Goal: Task Accomplishment & Management: Complete application form

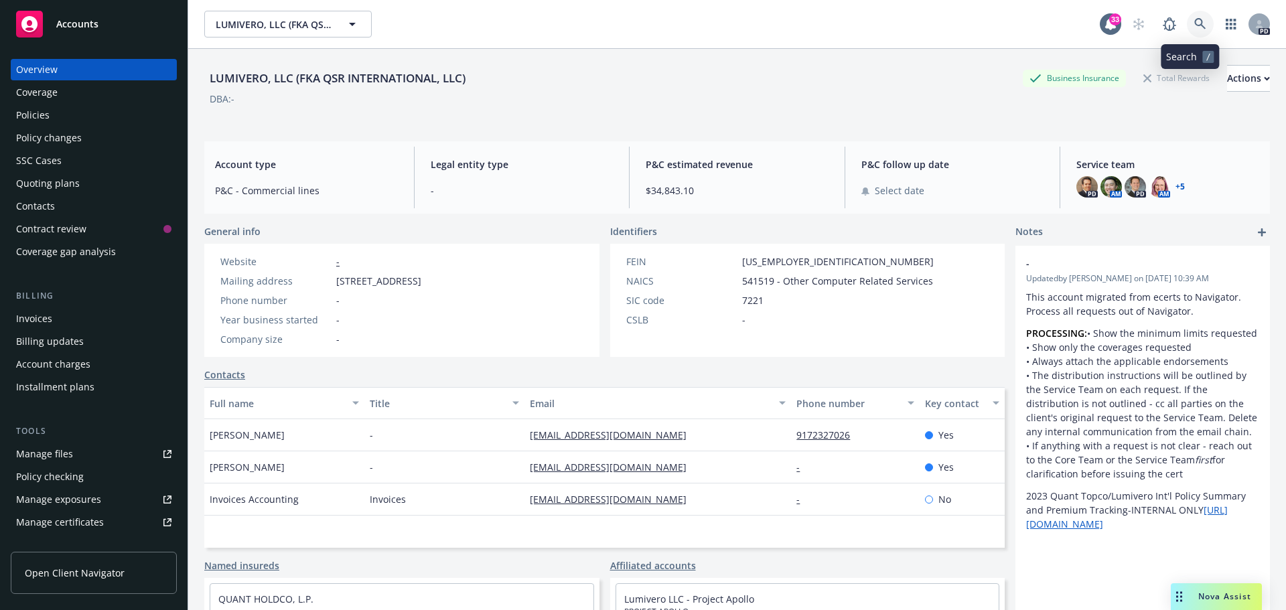
click at [1195, 23] on icon at bounding box center [1201, 24] width 12 height 12
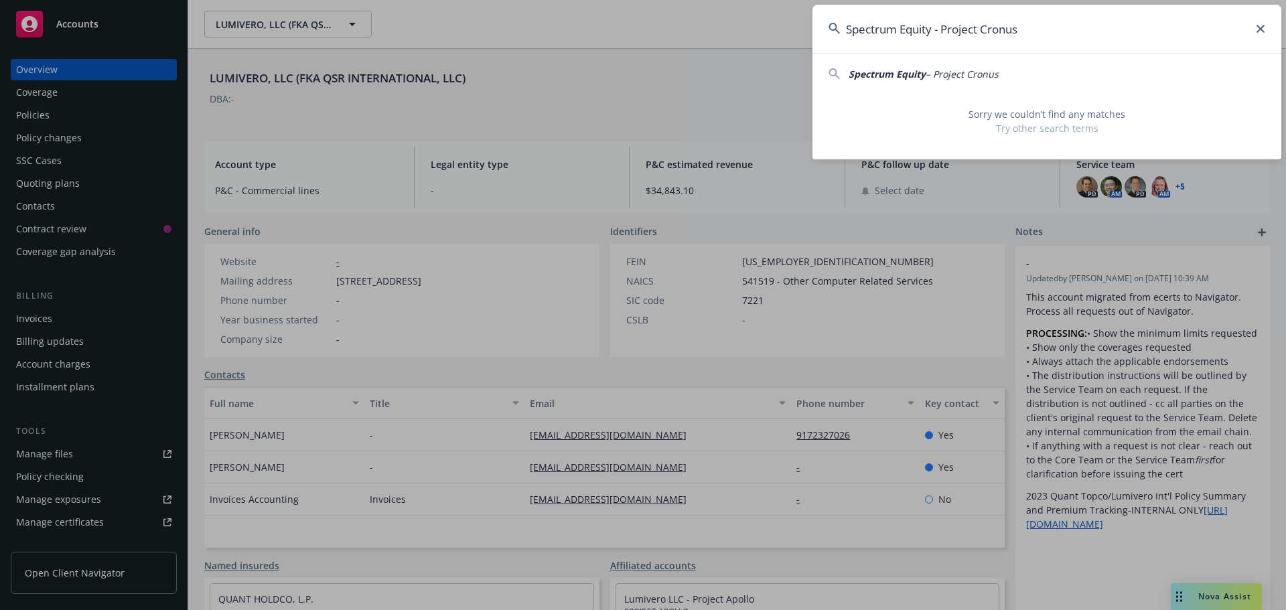
click at [951, 69] on span "– Project Cronus" at bounding box center [962, 74] width 73 height 13
type input "Spectrum Equity – Project Cronus"
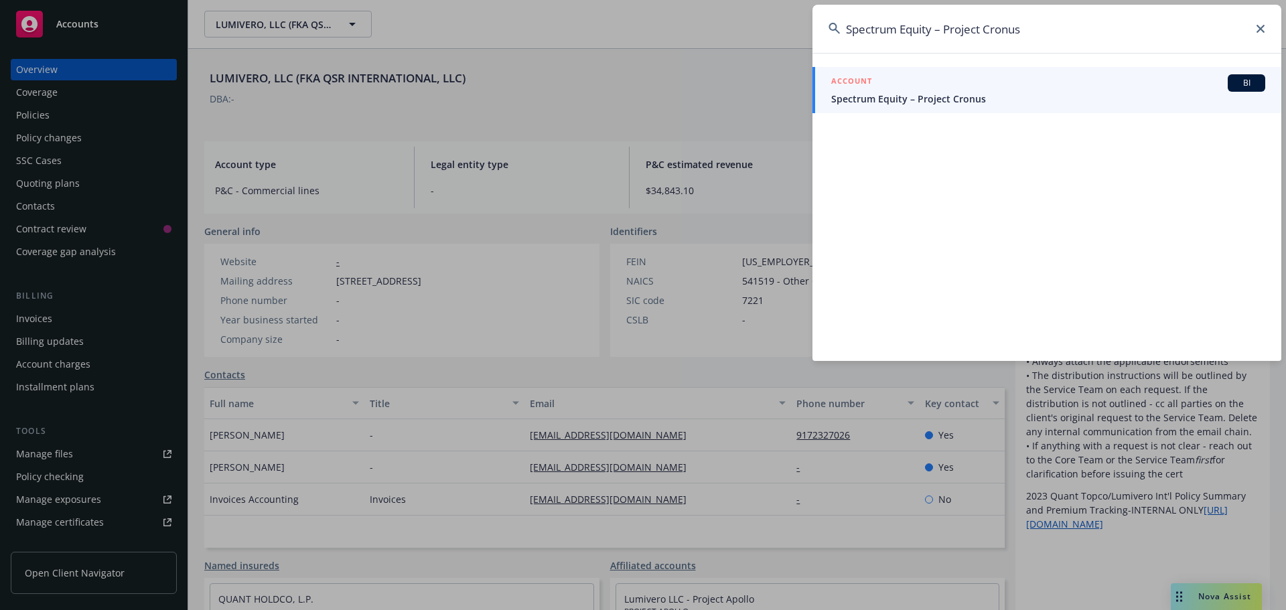
click at [927, 105] on span "Spectrum Equity – Project Cronus" at bounding box center [1048, 99] width 434 height 14
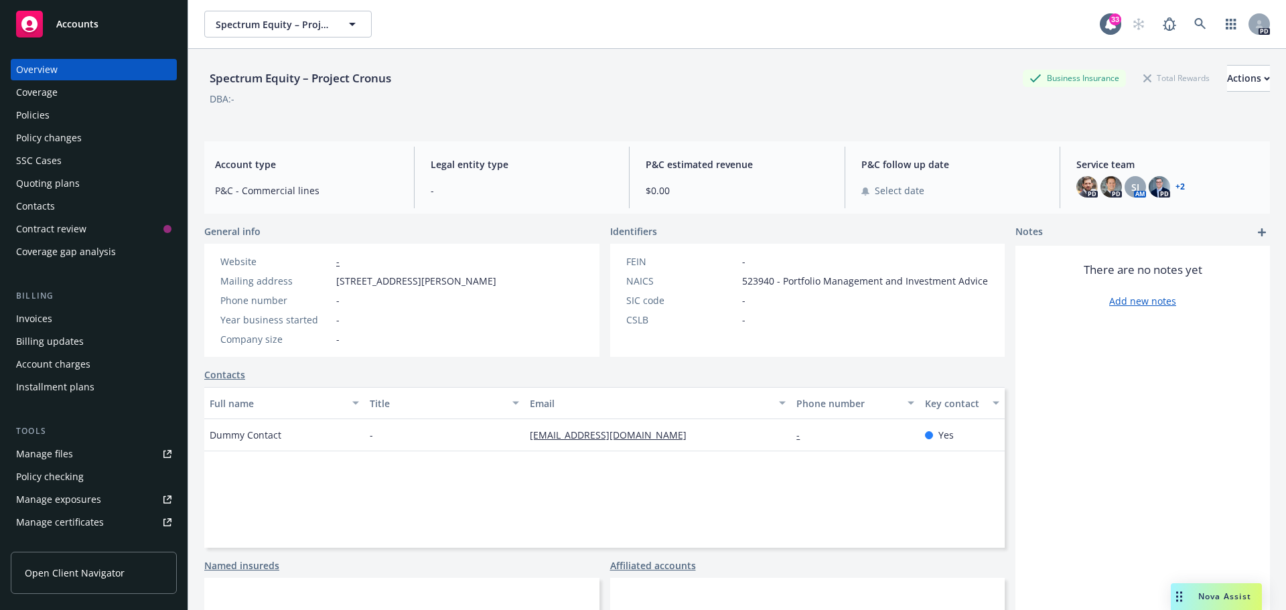
click at [72, 579] on span "Open Client Navigator" at bounding box center [75, 573] width 100 height 14
click at [51, 208] on div "Contacts" at bounding box center [35, 206] width 39 height 21
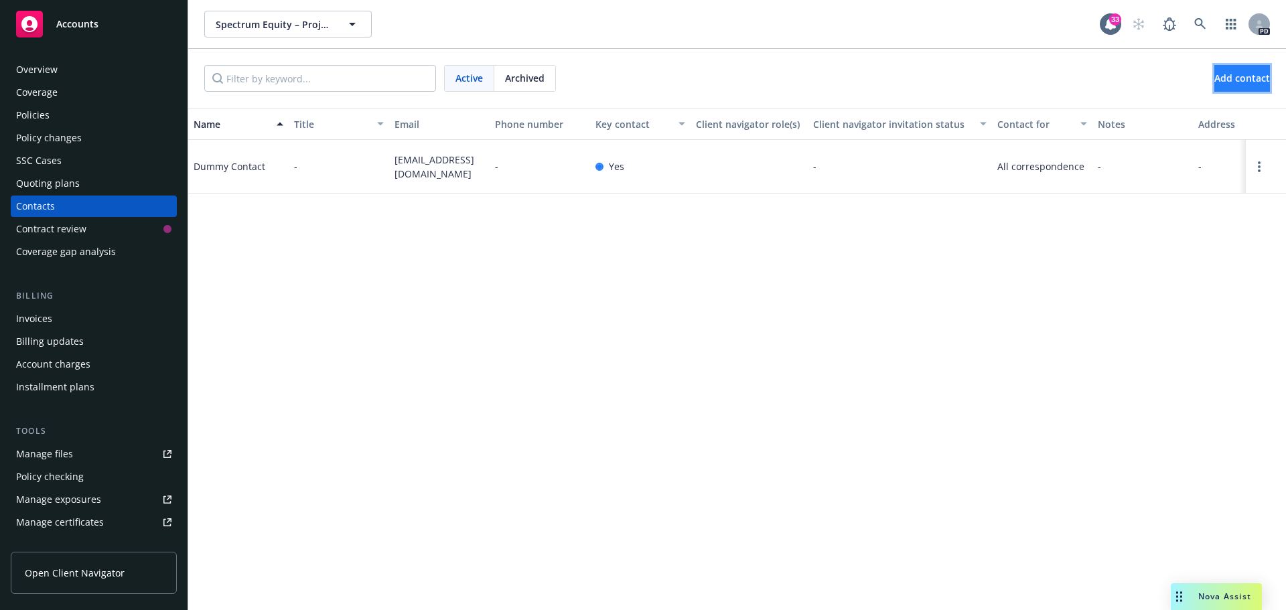
click at [1231, 71] on button "Add contact" at bounding box center [1243, 78] width 56 height 27
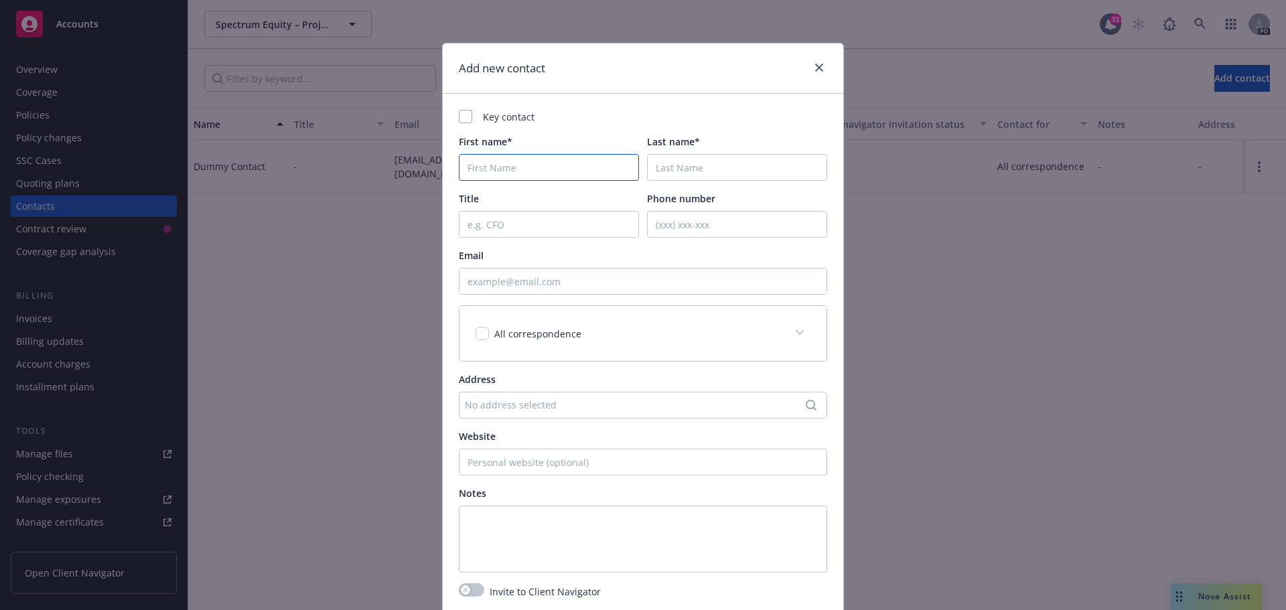
click at [494, 168] on input "First name*" at bounding box center [549, 167] width 180 height 27
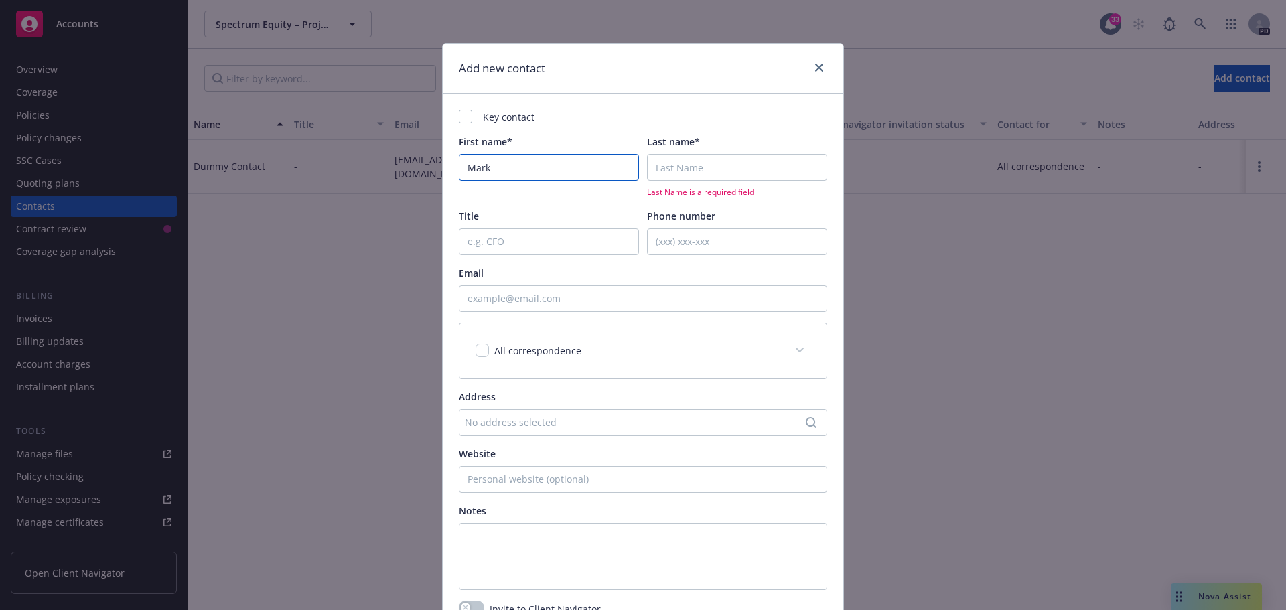
type input "Mark"
drag, startPoint x: 702, startPoint y: 176, endPoint x: 703, endPoint y: 166, distance: 9.5
click at [702, 176] on input "Last name*" at bounding box center [737, 167] width 180 height 27
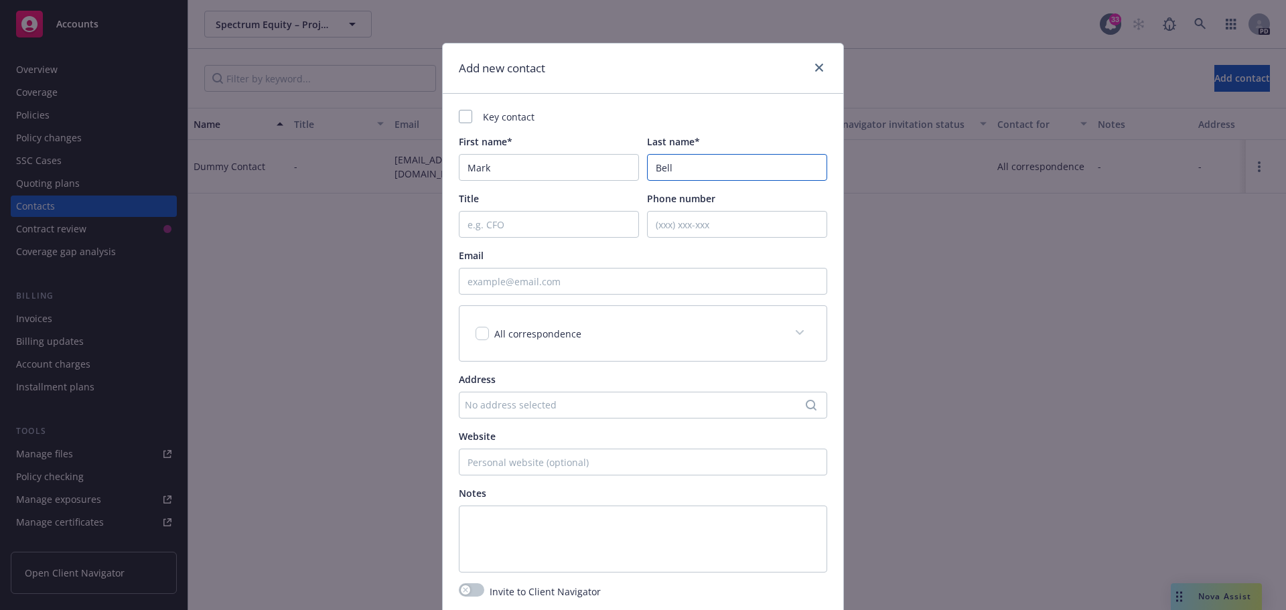
type input "Bellis"
drag, startPoint x: 486, startPoint y: 222, endPoint x: 522, endPoint y: 214, distance: 36.4
click at [486, 222] on input "Title" at bounding box center [549, 224] width 180 height 27
type input "Associate General Counsel"
click at [543, 289] on input "Email" at bounding box center [643, 281] width 368 height 27
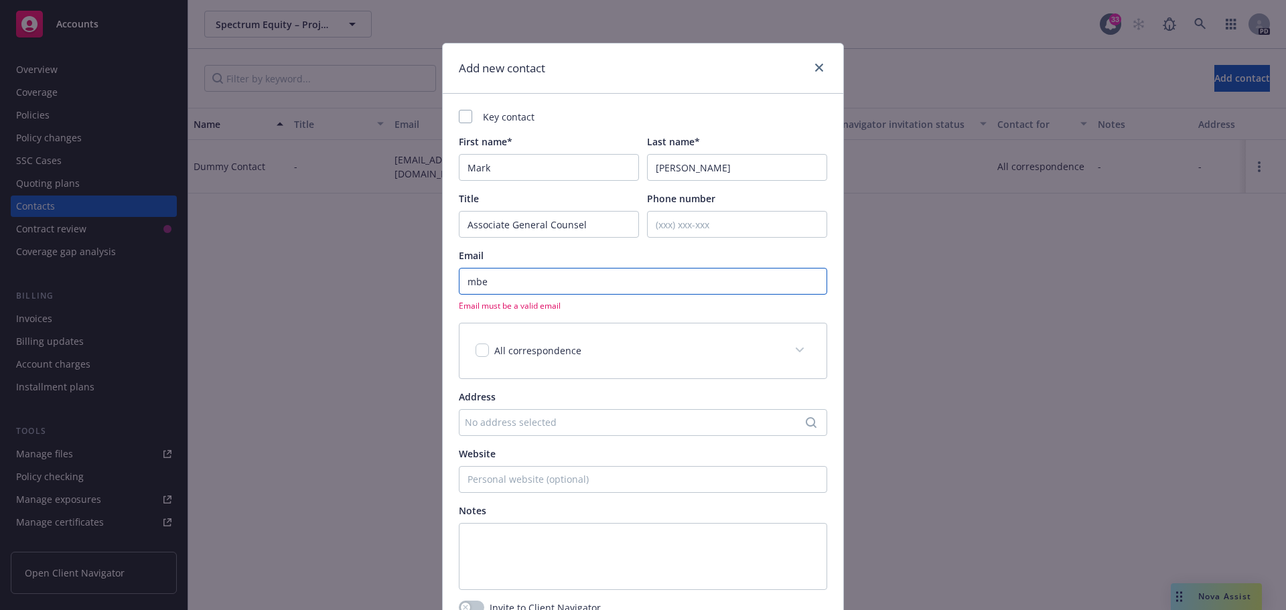
type input "mbellis@spectrumequity.com"
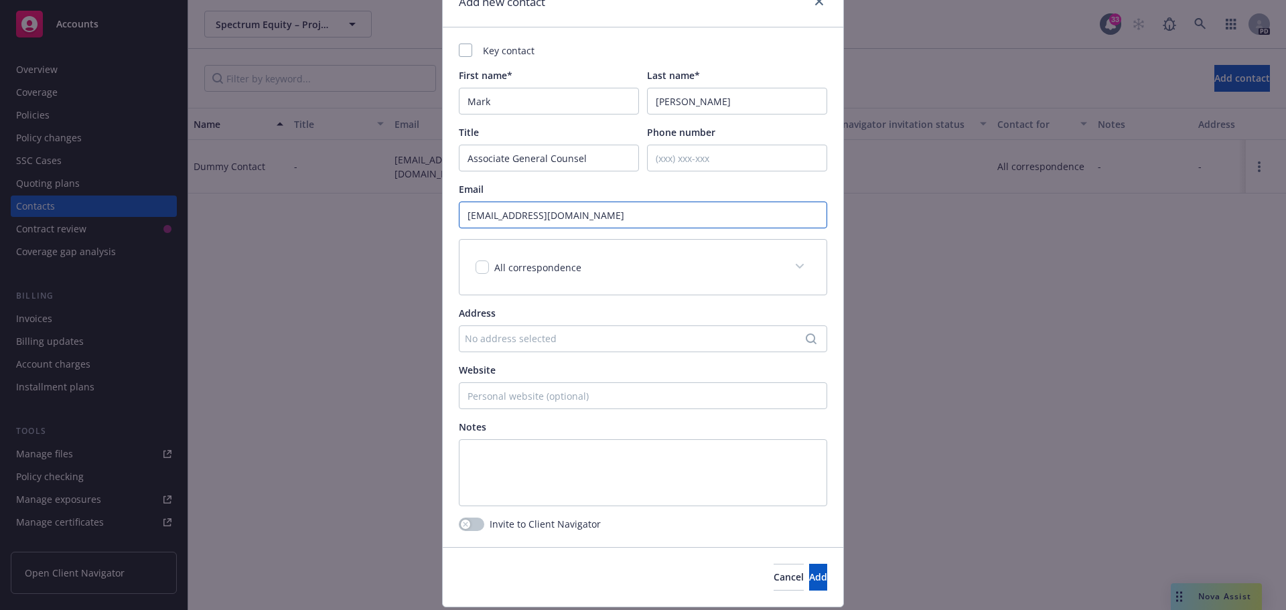
scroll to position [107, 0]
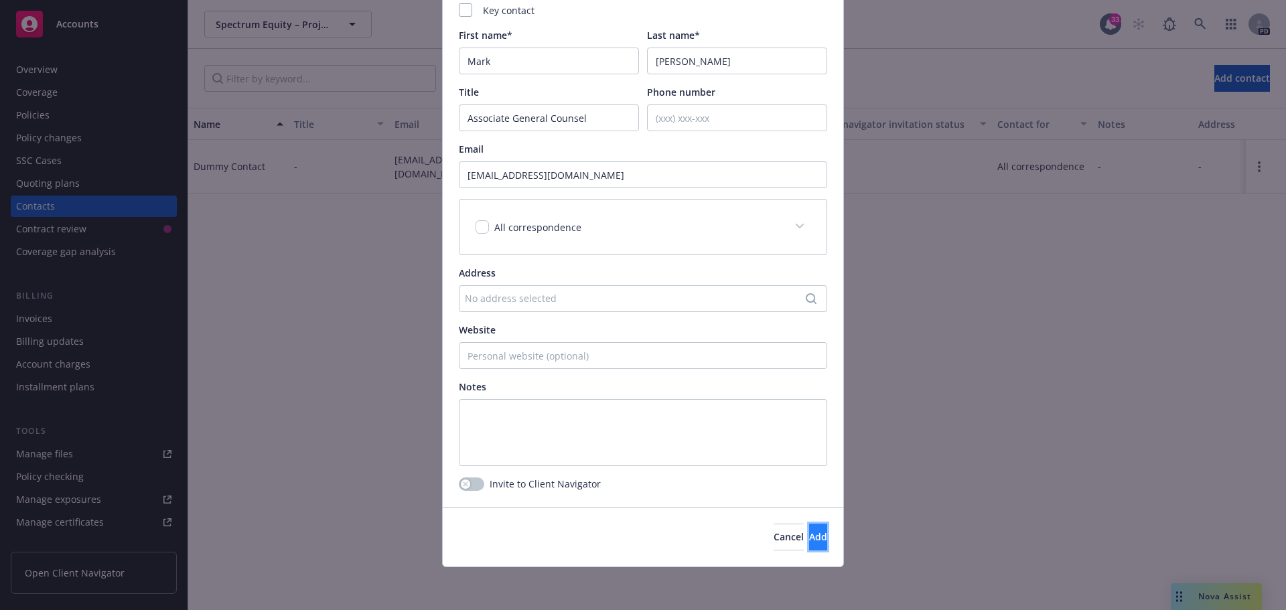
click at [809, 542] on span "Add" at bounding box center [818, 537] width 18 height 13
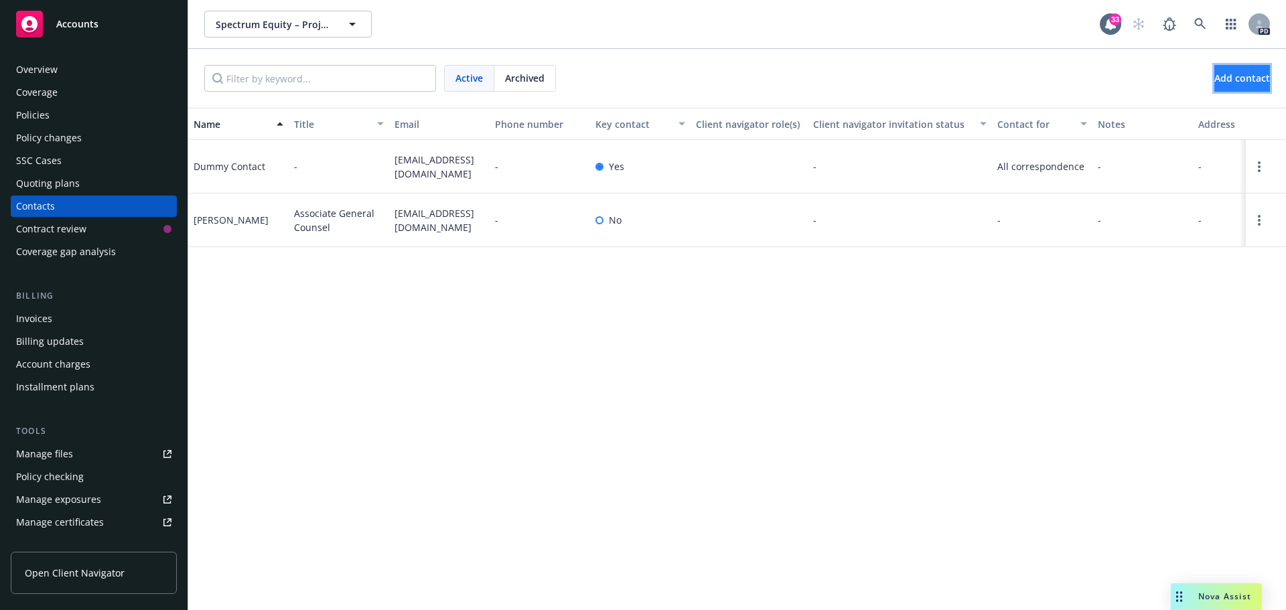
click at [1215, 68] on button "Add contact" at bounding box center [1243, 78] width 56 height 27
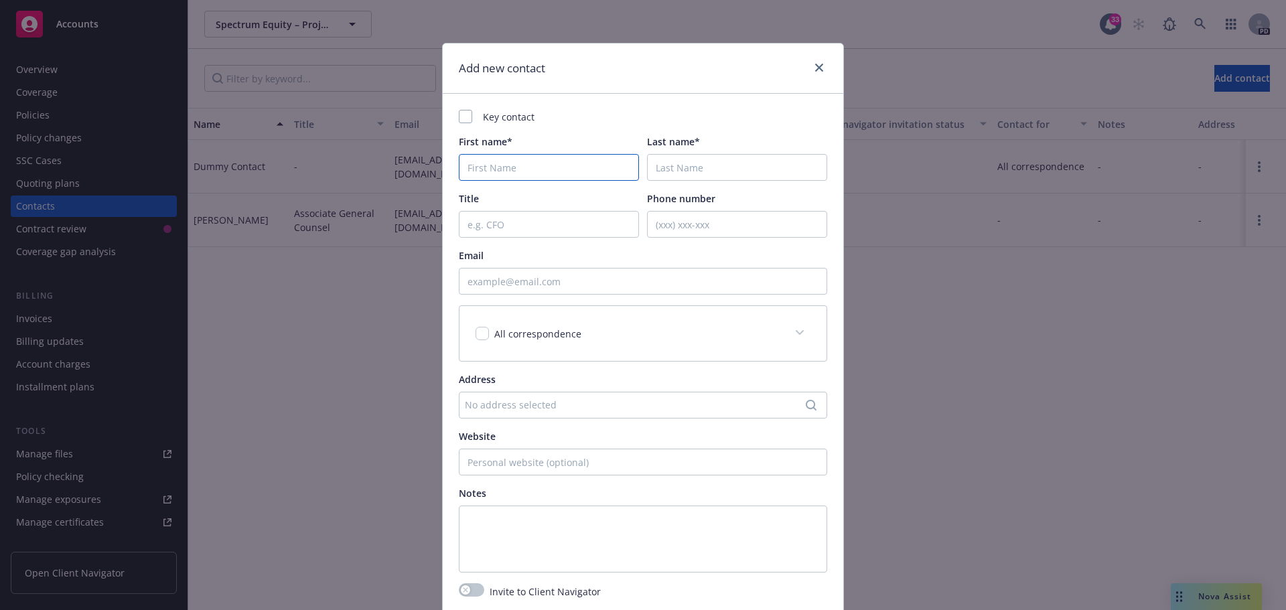
click at [538, 167] on input "First name*" at bounding box center [549, 167] width 180 height 27
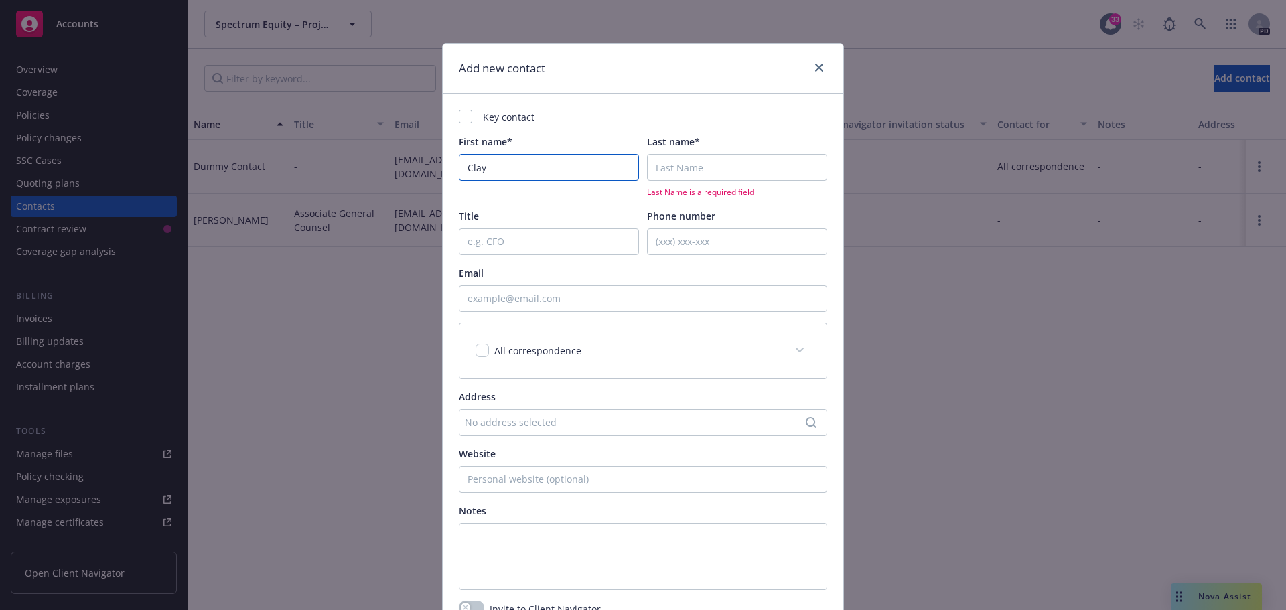
type input "Clay"
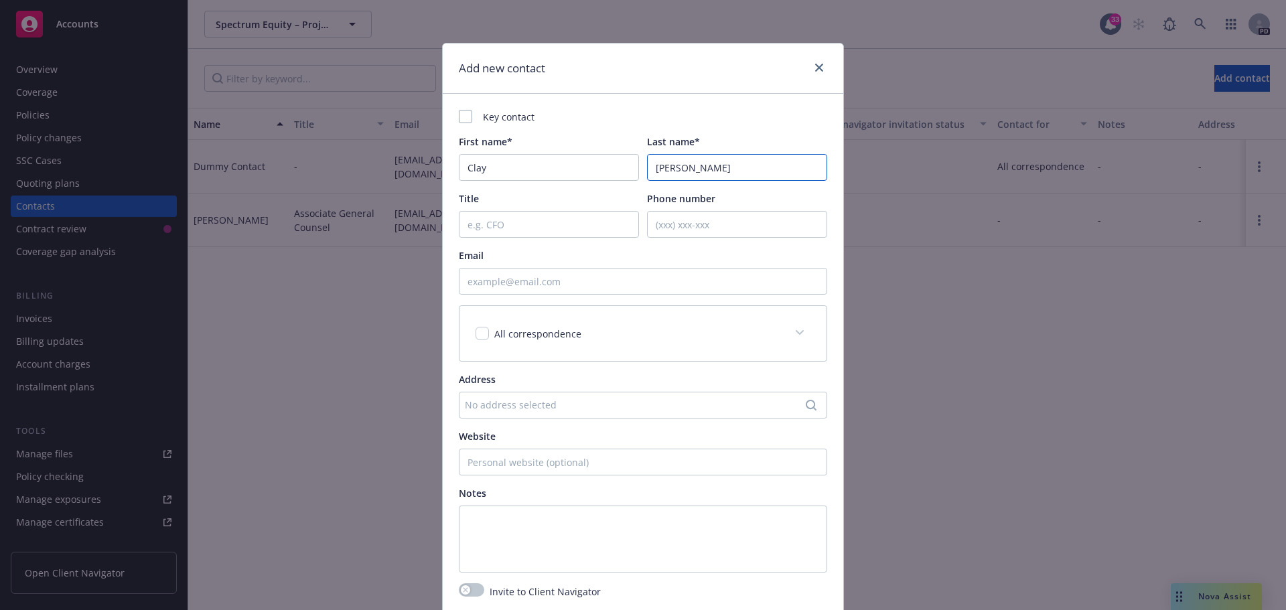
type input "McCollum"
type input "C"
type input "Vice President"
click at [490, 275] on input "Email" at bounding box center [643, 281] width 368 height 27
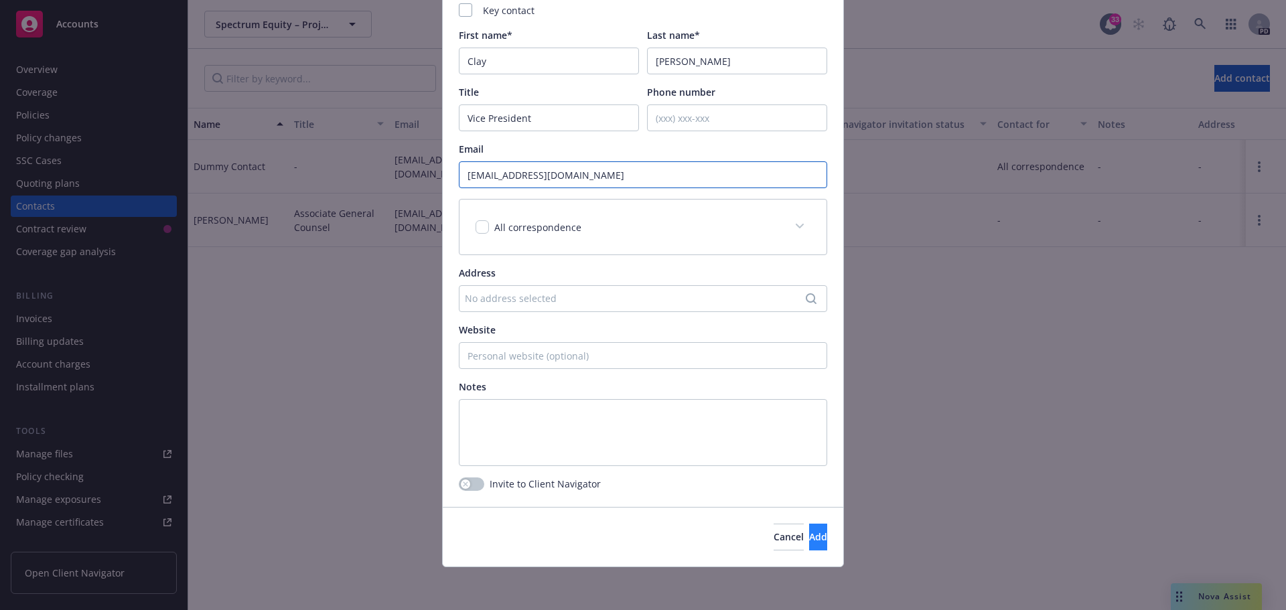
type input "cmccollum@spectrumequity.com"
click at [809, 537] on span "Add" at bounding box center [818, 537] width 18 height 13
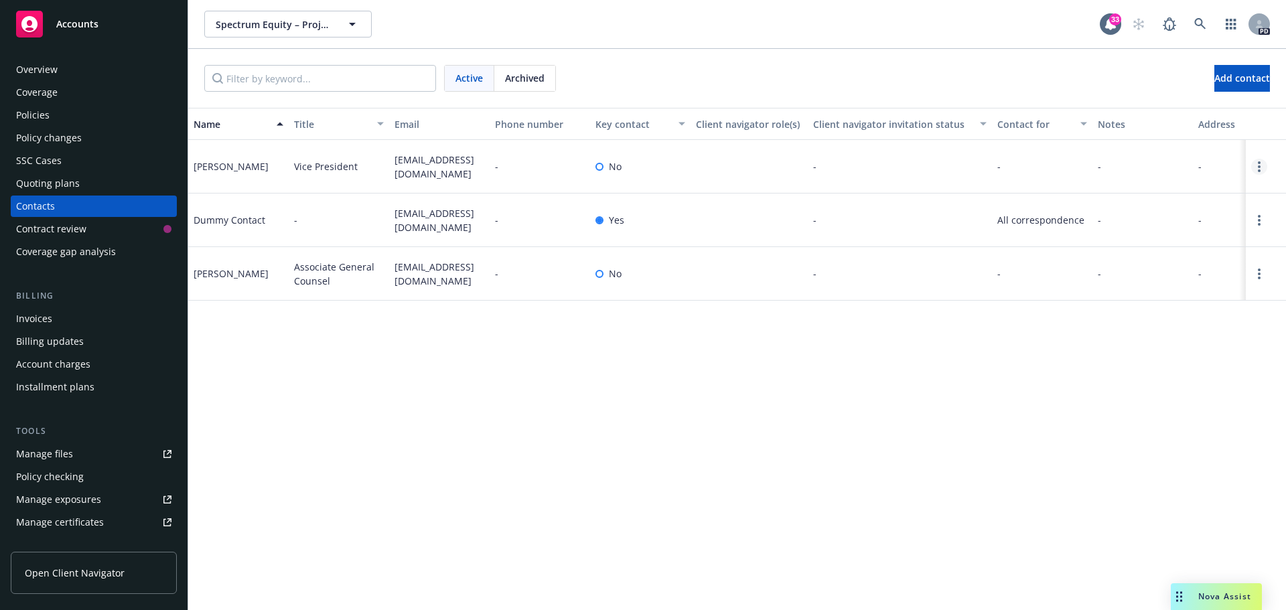
click at [1256, 161] on link "Open options" at bounding box center [1260, 167] width 16 height 16
click at [1260, 275] on icon "Open options" at bounding box center [1259, 274] width 3 height 11
click at [1155, 224] on link "Invite to client navigator" at bounding box center [1173, 225] width 151 height 27
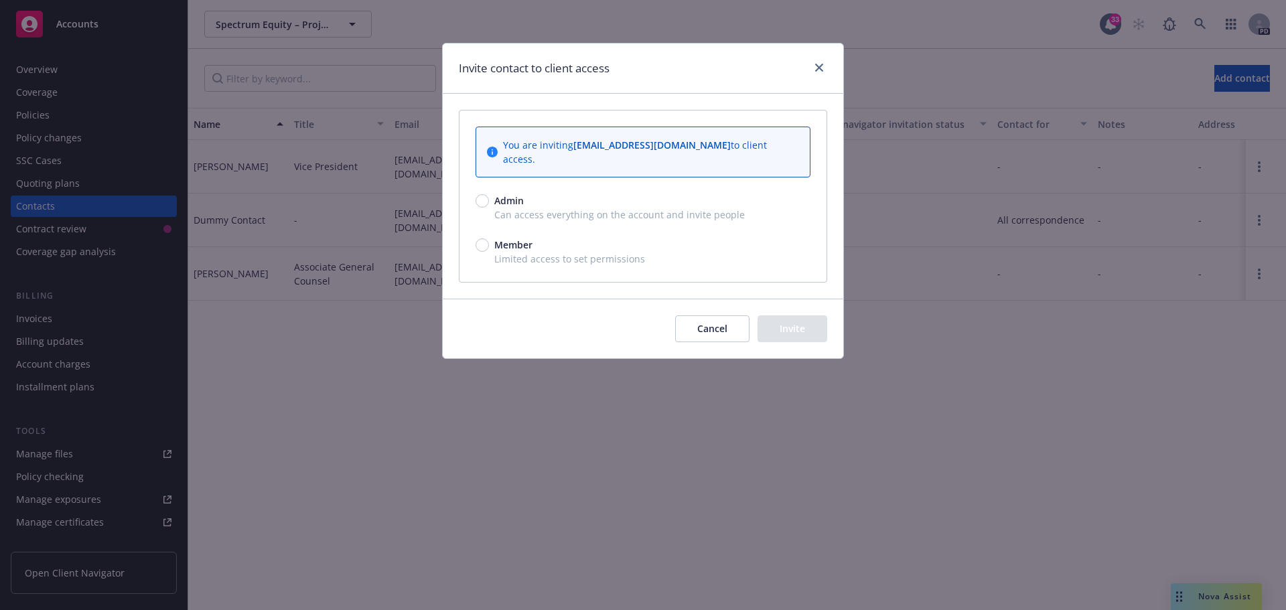
click at [476, 234] on div "You are inviting mbellis@spectrumequity.com to client access. Admin Can access …" at bounding box center [643, 197] width 367 height 172
click at [479, 239] on input "Member" at bounding box center [482, 245] width 13 height 13
radio input "true"
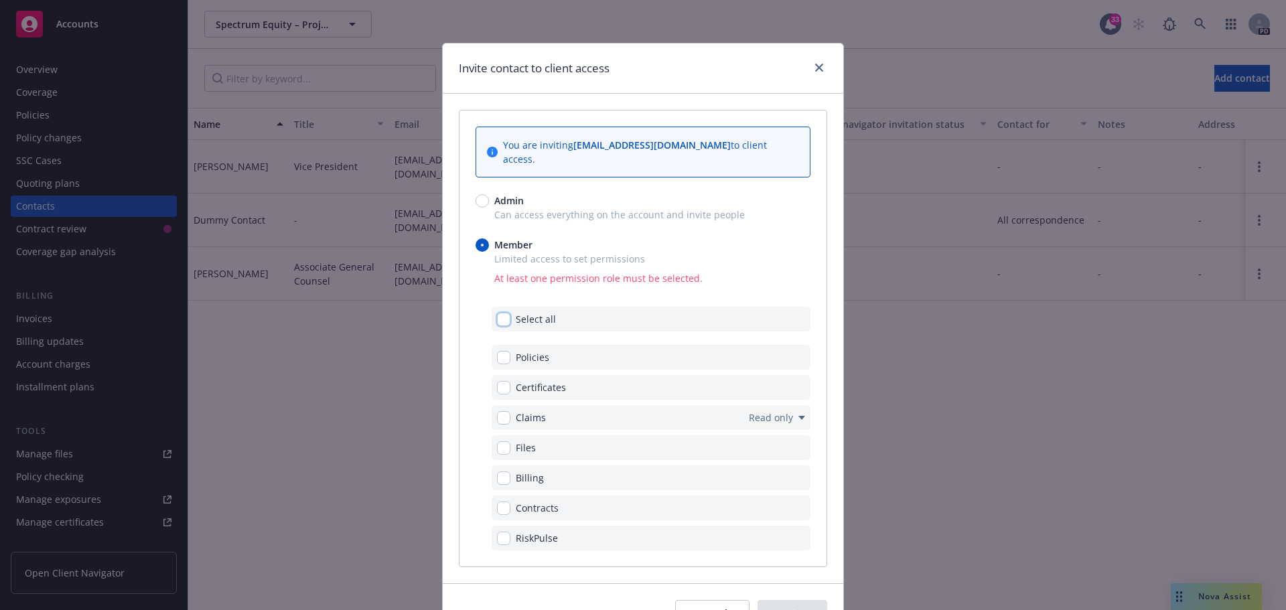
click at [498, 313] on input "checkbox" at bounding box center [503, 319] width 13 height 13
checkbox input "true"
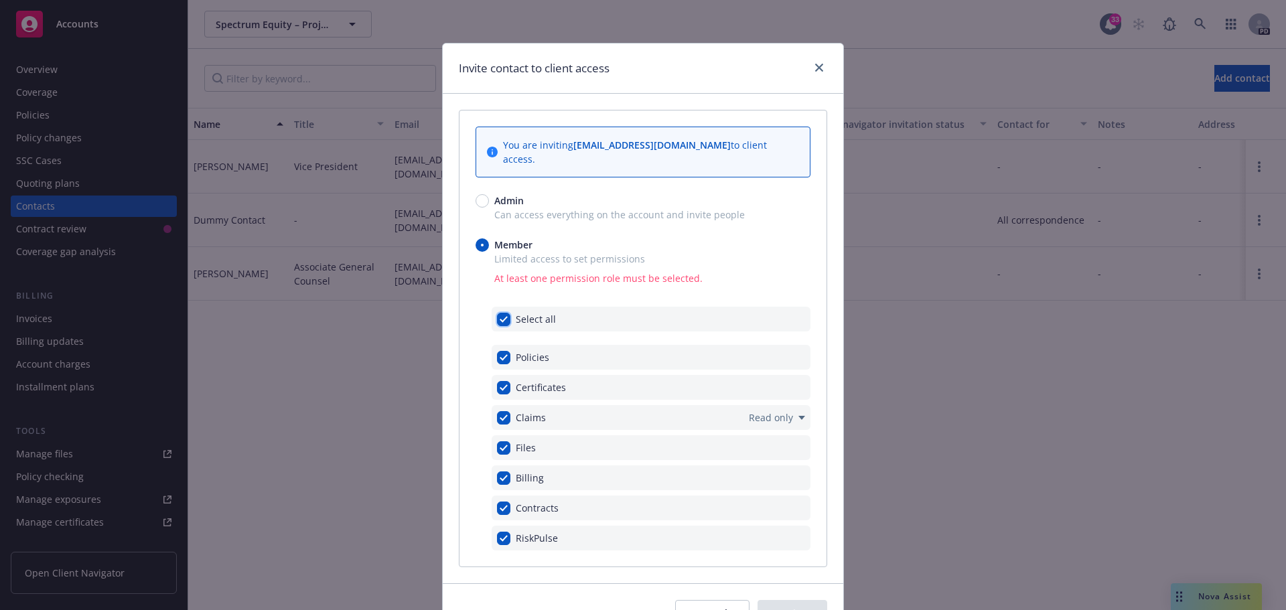
checkbox input "true"
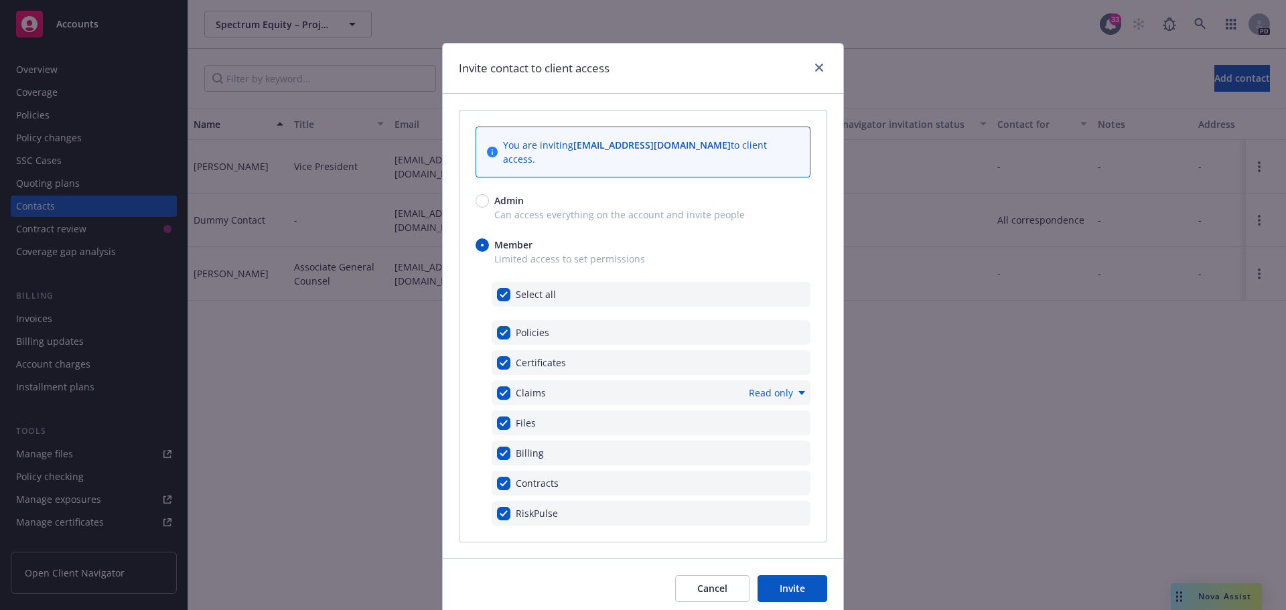
click at [679, 381] on div "Claims Read only" at bounding box center [651, 393] width 319 height 25
click at [772, 386] on span "Read only" at bounding box center [771, 393] width 44 height 14
click at [863, 389] on link "Read and submit" at bounding box center [867, 386] width 120 height 27
checkbox input "false"
click at [790, 578] on button "Invite" at bounding box center [793, 589] width 70 height 27
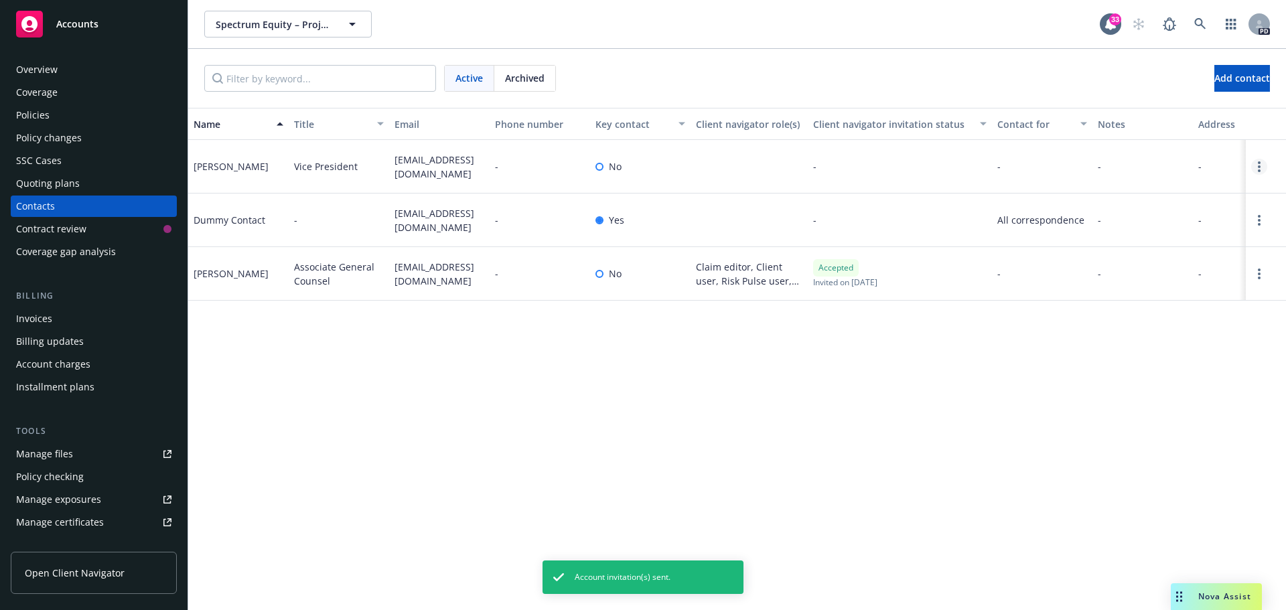
click at [1260, 164] on icon "Open options" at bounding box center [1259, 166] width 3 height 11
click at [1255, 169] on link "Open options" at bounding box center [1260, 167] width 16 height 16
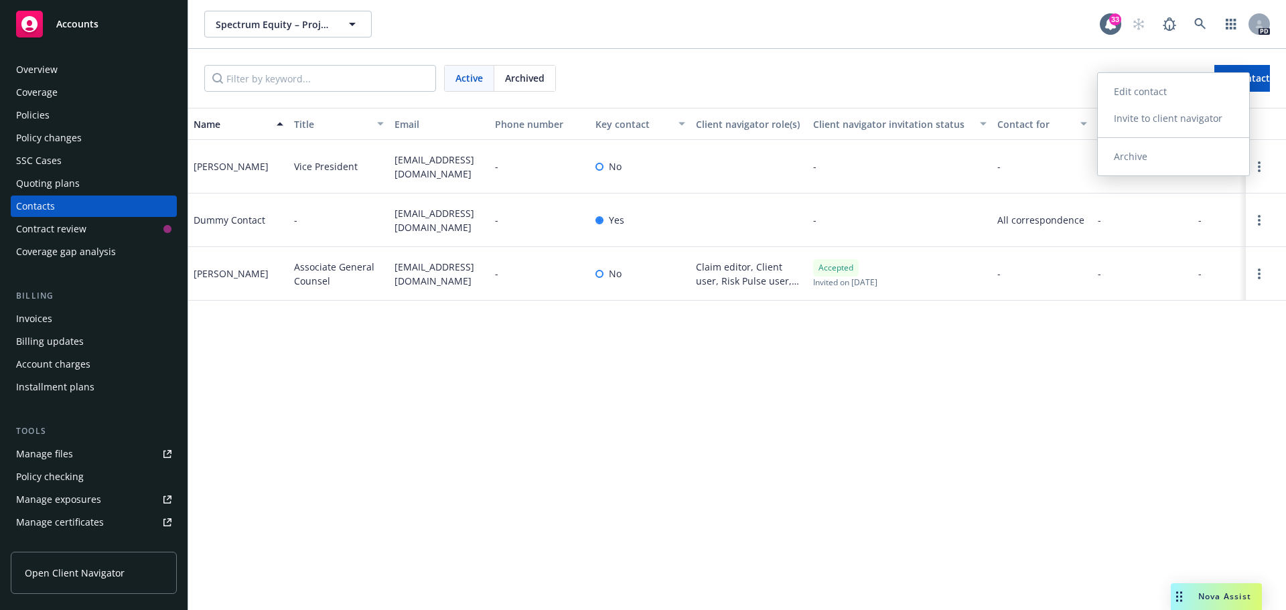
click at [1153, 122] on link "Invite to client navigator" at bounding box center [1173, 118] width 151 height 27
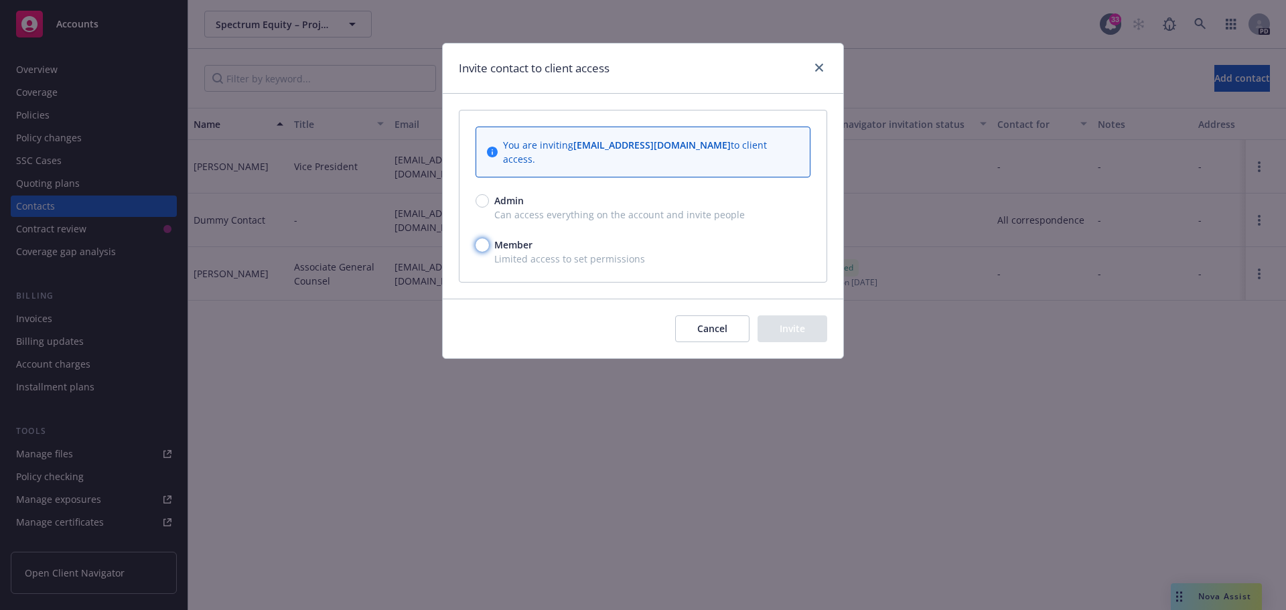
click at [482, 239] on input "Member" at bounding box center [482, 245] width 13 height 13
radio input "true"
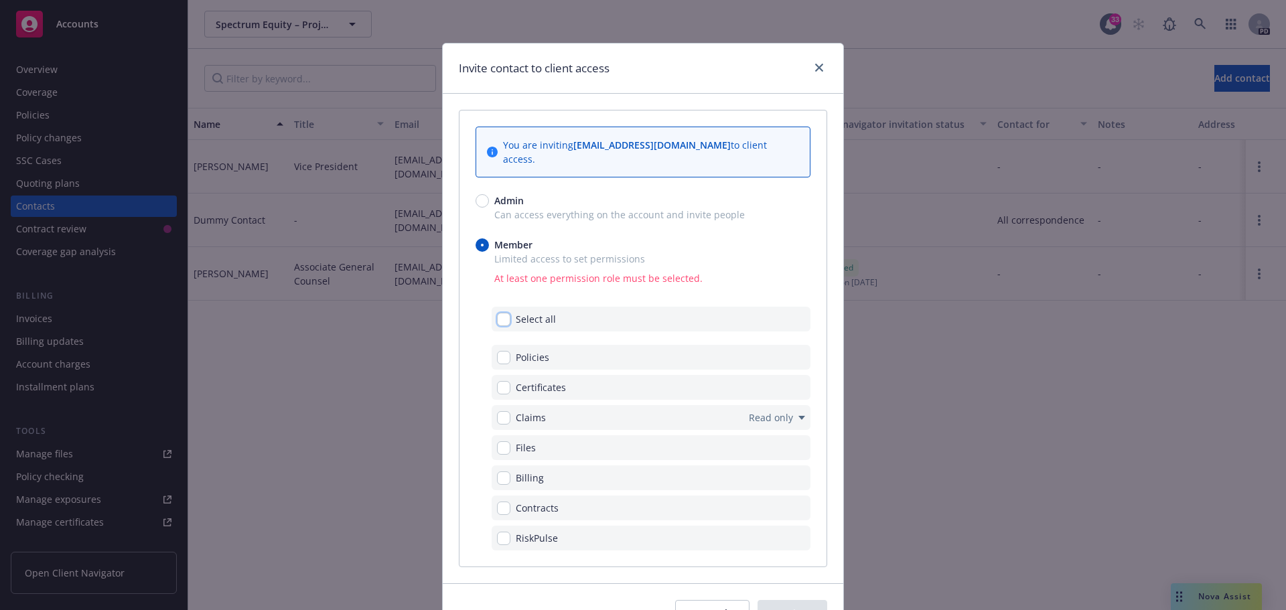
click at [499, 313] on input "checkbox" at bounding box center [503, 319] width 13 height 13
checkbox input "true"
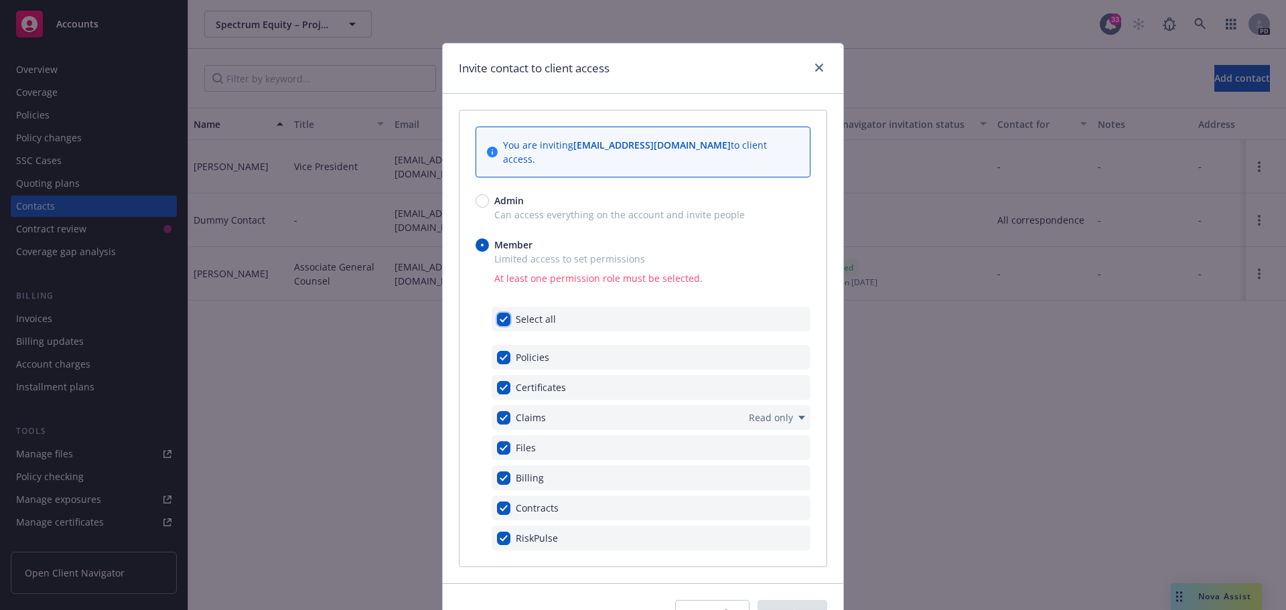
checkbox input "true"
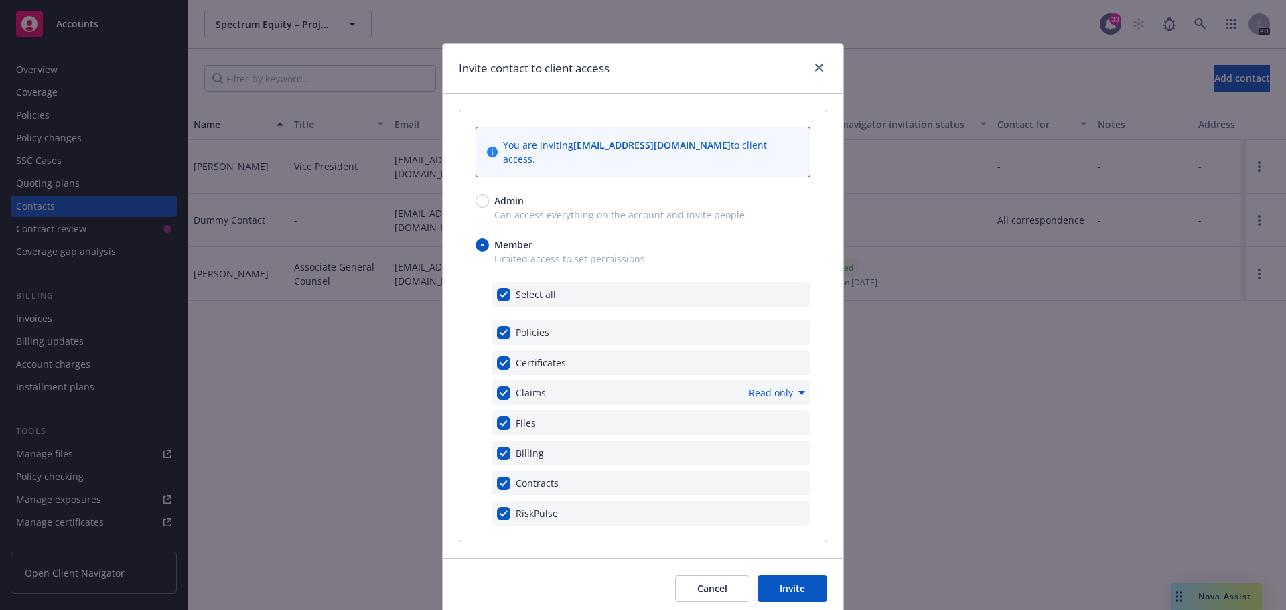
click at [768, 386] on span "Read only" at bounding box center [771, 393] width 44 height 14
click at [864, 388] on link "Read and submit" at bounding box center [867, 386] width 120 height 27
checkbox input "false"
click at [785, 576] on button "Invite" at bounding box center [793, 589] width 70 height 27
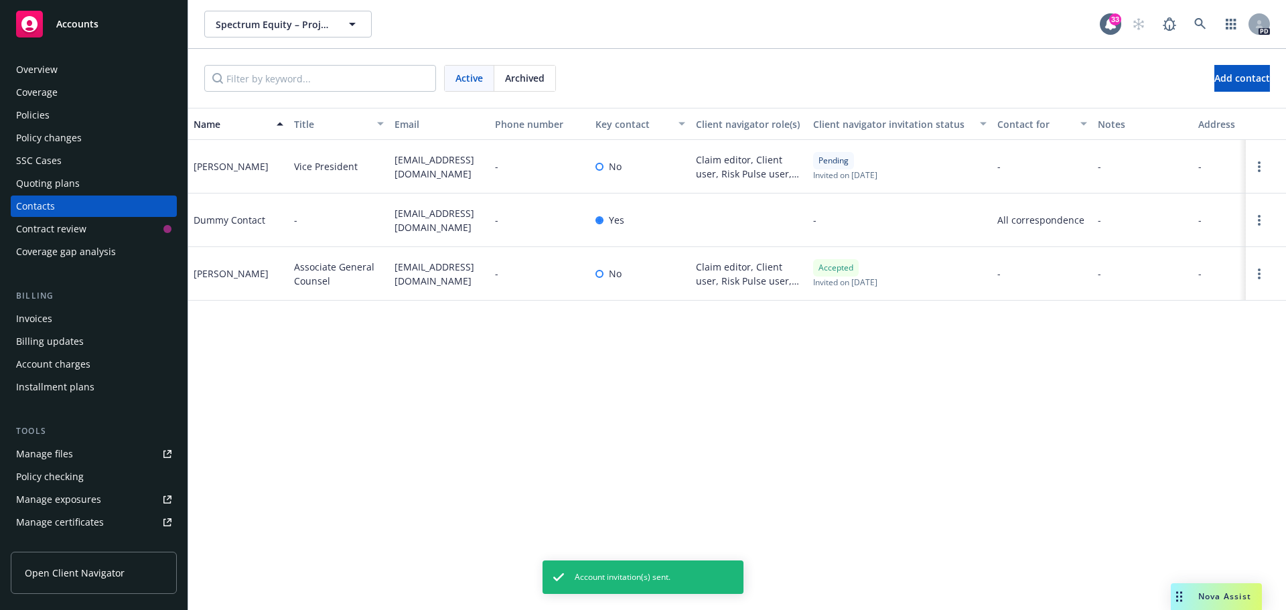
click at [52, 67] on div "Overview" at bounding box center [37, 69] width 42 height 21
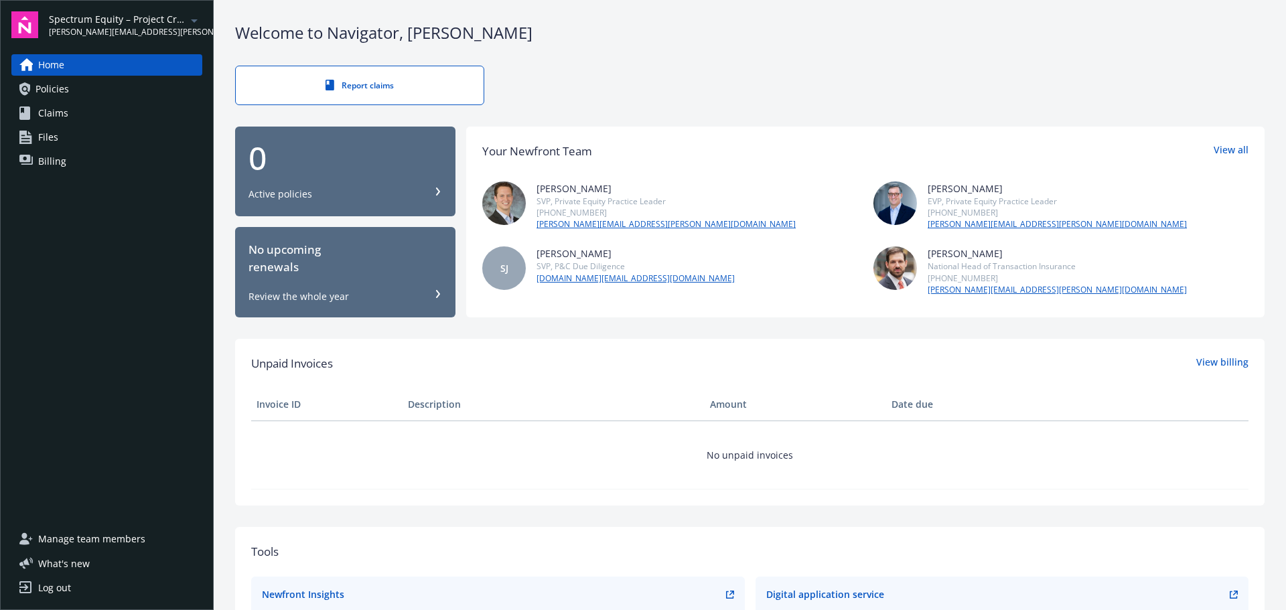
click at [67, 129] on link "Files" at bounding box center [106, 137] width 191 height 21
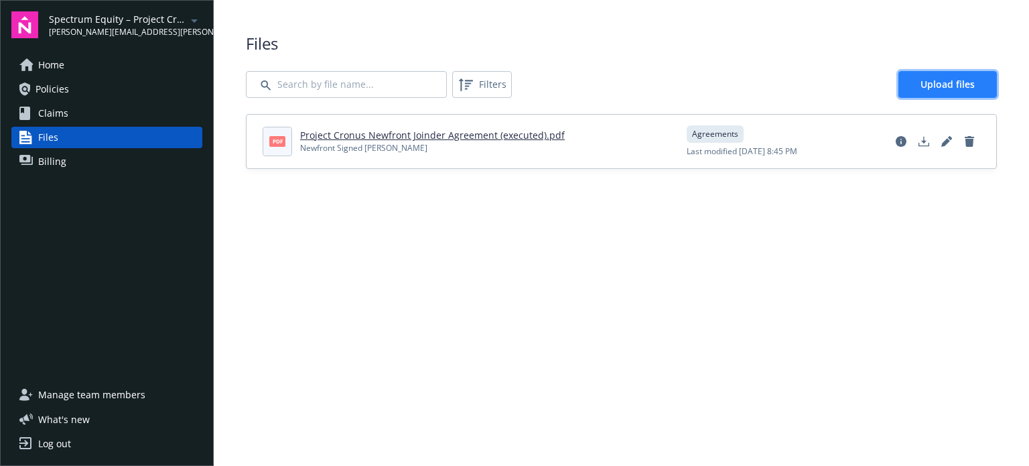
click at [975, 82] on link "Upload files" at bounding box center [947, 84] width 98 height 27
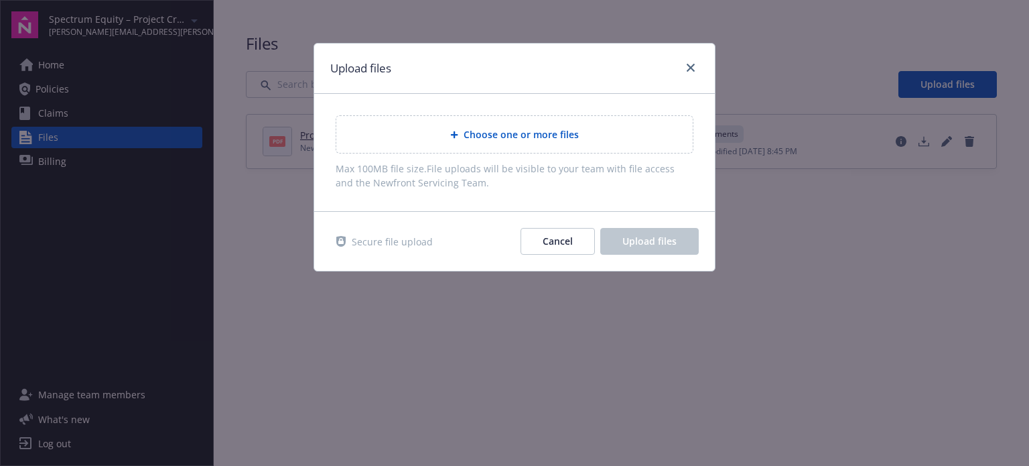
click at [547, 131] on span "Choose one or more files" at bounding box center [521, 134] width 115 height 14
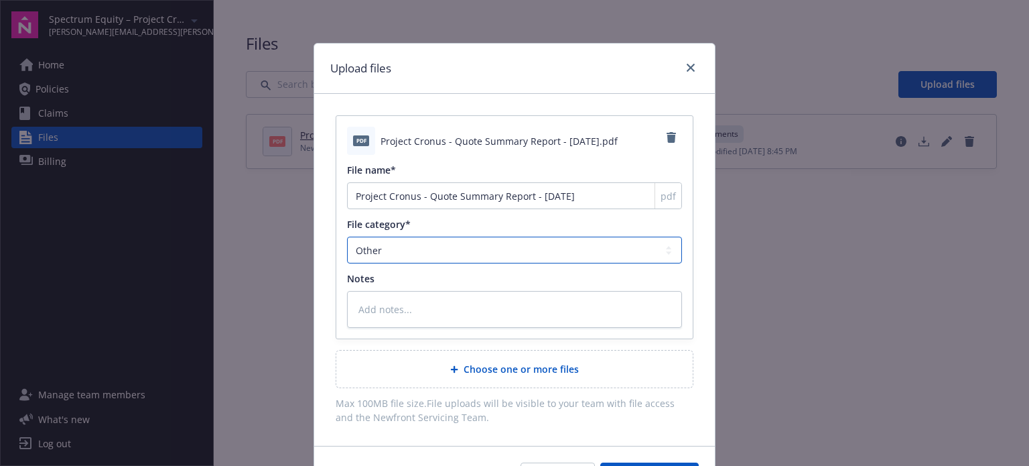
click at [421, 251] on select "Agreements Application - signed Application - unsigned Auto ID card Certificate…" at bounding box center [514, 249] width 335 height 27
click at [347, 236] on select "Agreements Application - signed Application - unsigned Auto ID card Certificate…" at bounding box center [514, 249] width 335 height 27
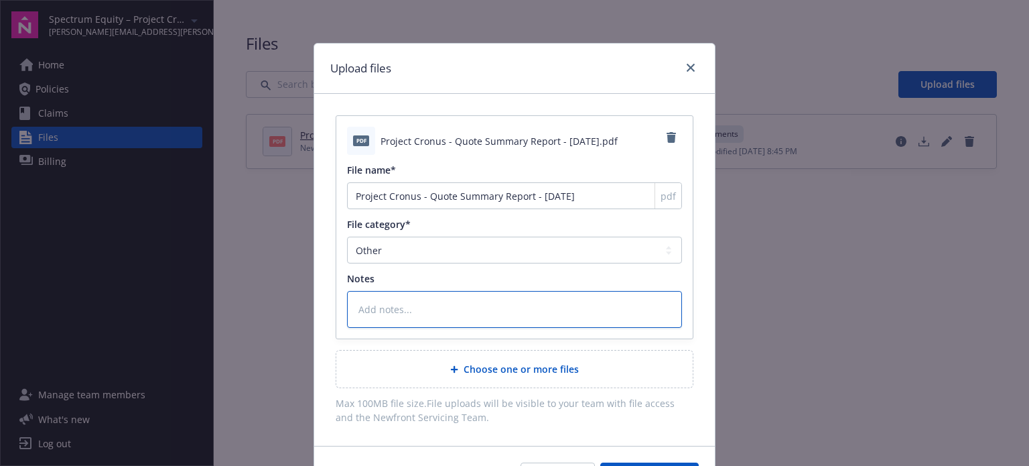
click at [389, 308] on textarea at bounding box center [514, 309] width 335 height 37
type textarea "x"
type textarea "R"
type textarea "x"
type textarea "RW"
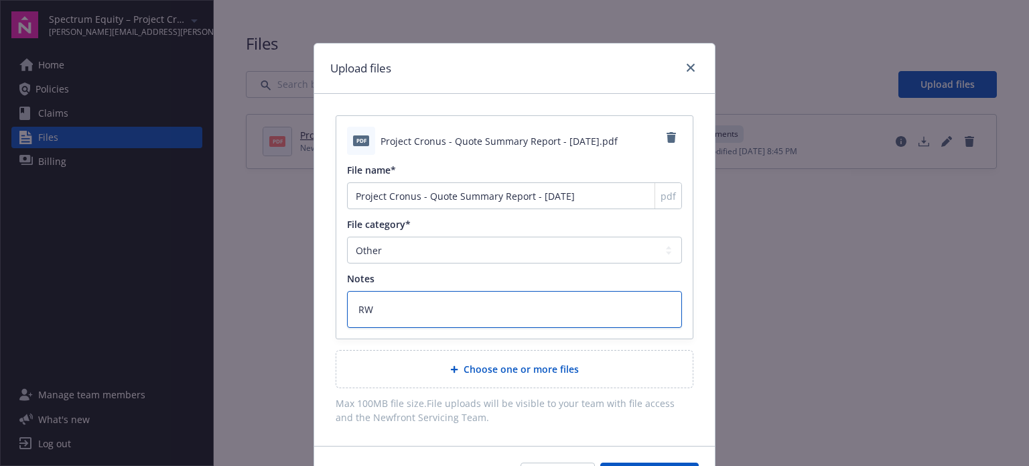
type textarea "x"
type textarea "RWI"
type textarea "x"
type textarea "RWI"
type textarea "x"
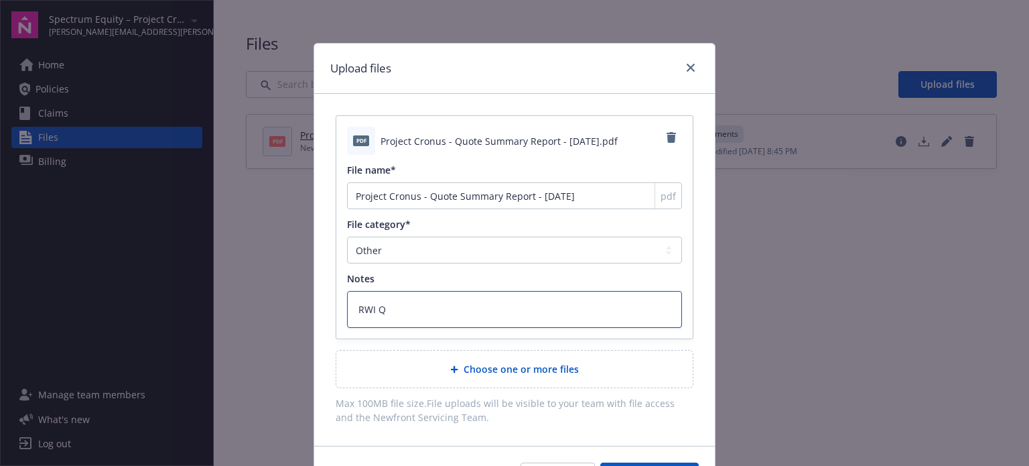
type textarea "RWI Qu"
type textarea "x"
type textarea "RWI Quo"
type textarea "x"
type textarea "RWI Quot"
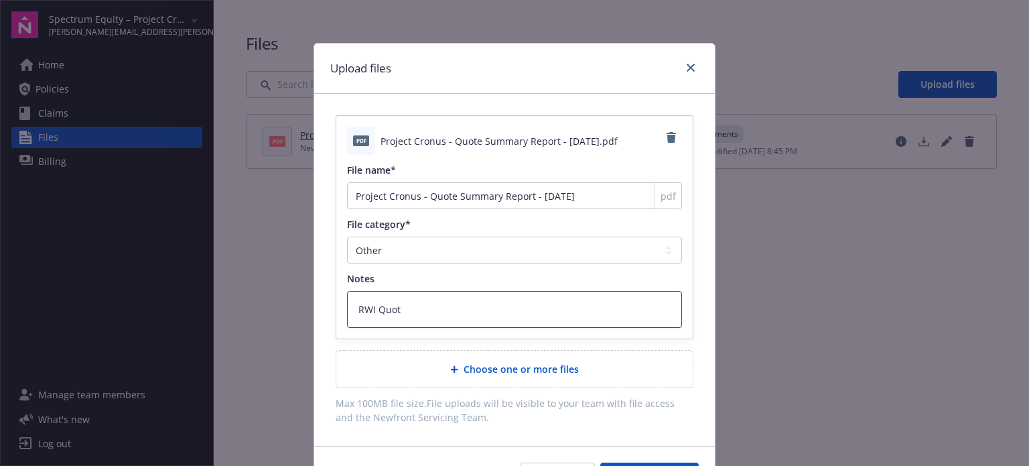
type textarea "x"
type textarea "RWI Quote"
type textarea "x"
type textarea "RWI Quote"
type textarea "x"
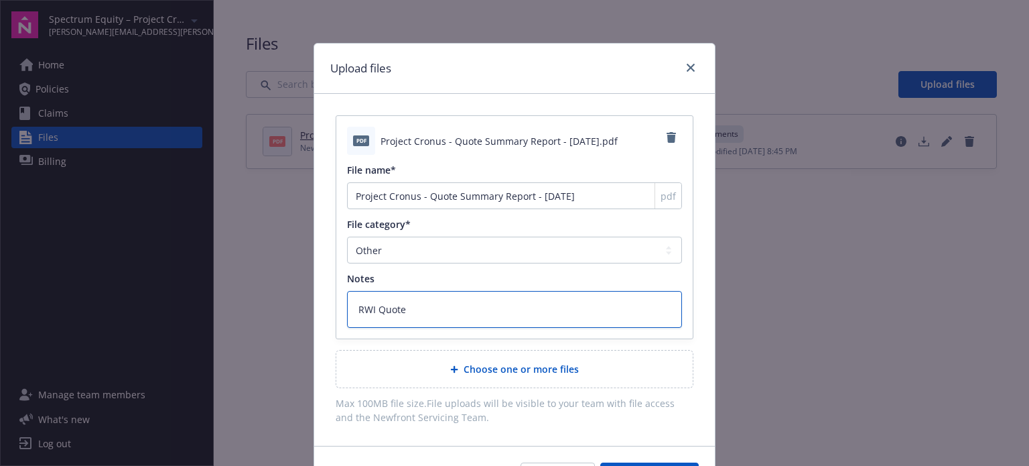
type textarea "RWI Quote S"
type textarea "x"
type textarea "RWI Quote Su"
type textarea "x"
type textarea "RWI Quote Sum"
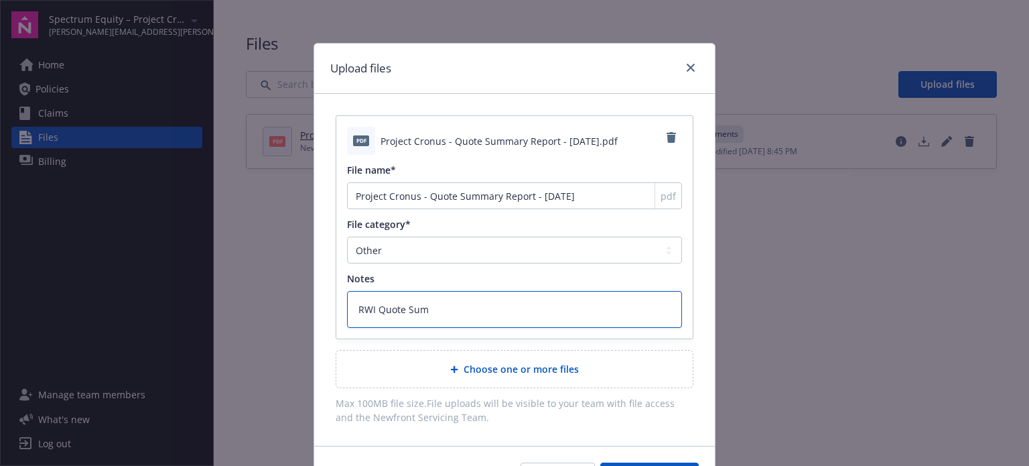
type textarea "x"
type textarea "RWI Quote Suma"
type textarea "x"
type textarea "RWI Quote Sumaa"
type textarea "x"
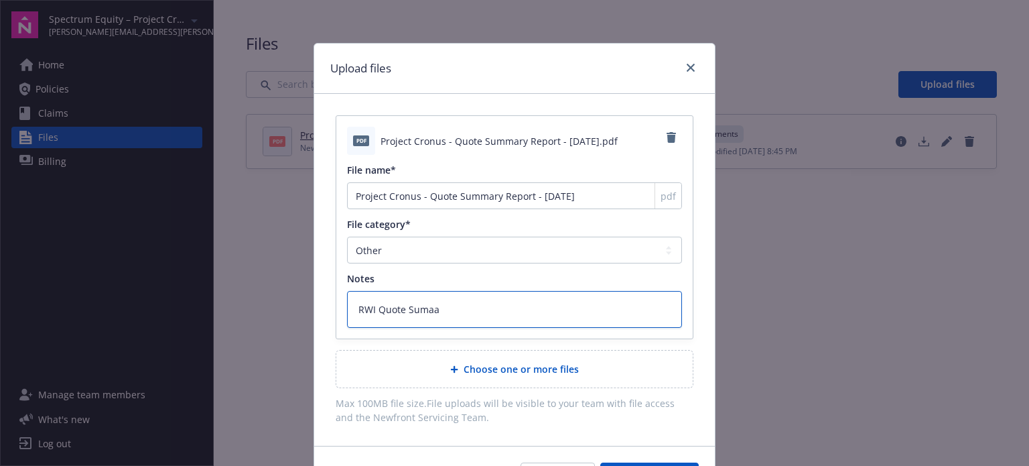
type textarea "RWI Quote Suma"
type textarea "x"
type textarea "RWI Quote Sum"
type textarea "x"
type textarea "RWI Quote Summ"
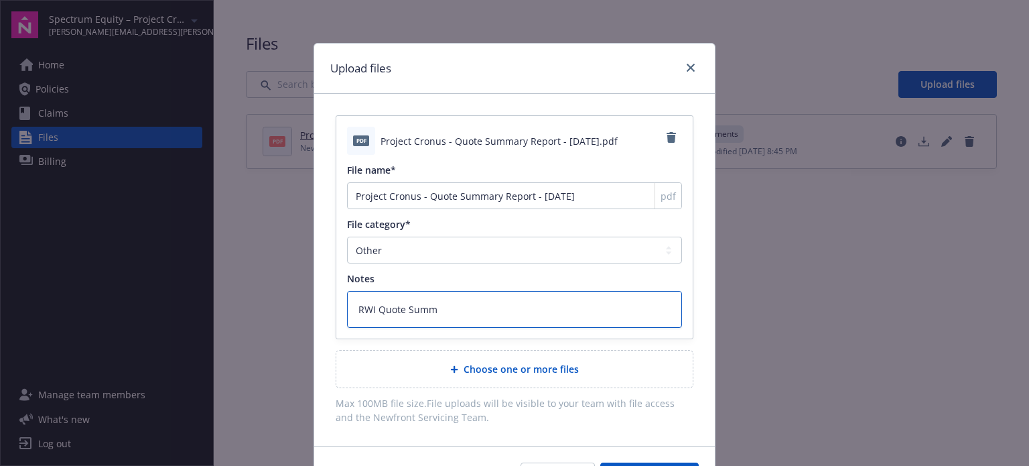
type textarea "x"
type textarea "RWI Quote Summa"
type textarea "x"
type textarea "RWI Quote Summary"
type textarea "x"
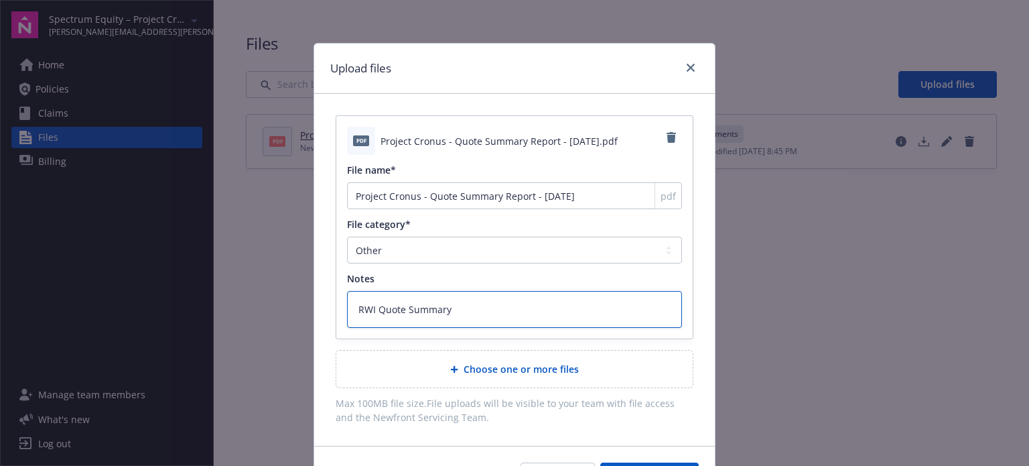
type textarea "RWI Quote Summary"
type textarea "x"
type textarea "RWI Quote Summary R"
type textarea "x"
type textarea "RWI Quote Summary Re"
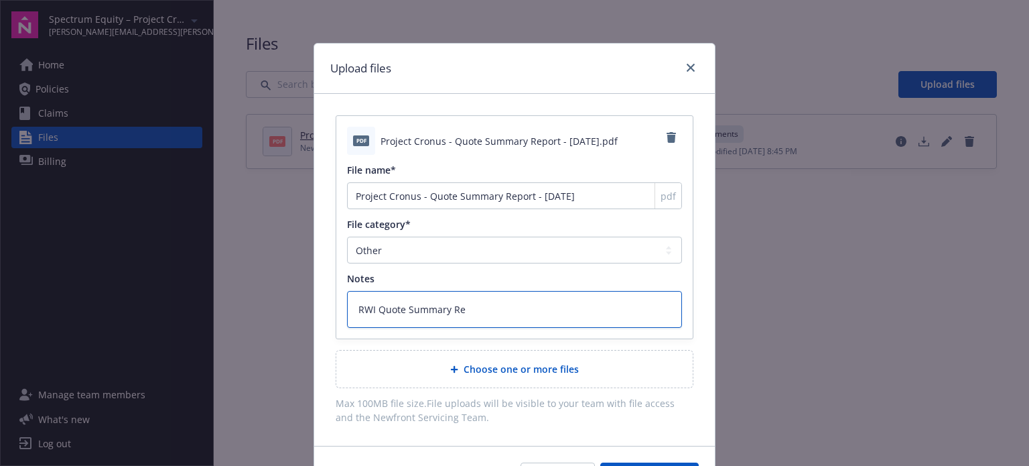
type textarea "x"
type textarea "RWI Quote Summary Rep"
type textarea "x"
type textarea "RWI Quote Summary Repo"
type textarea "x"
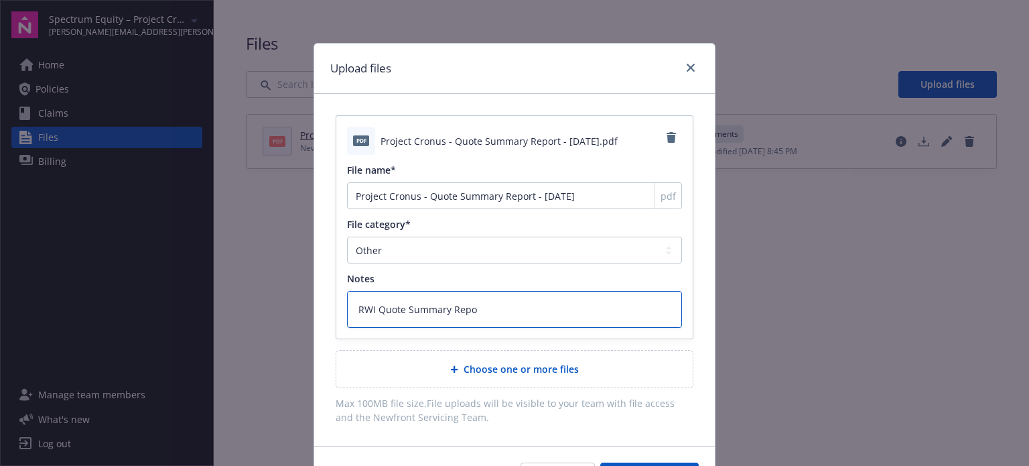
type textarea "RWI Quote Summary Repor"
type textarea "x"
type textarea "RWI Quote Summary Report"
type textarea "x"
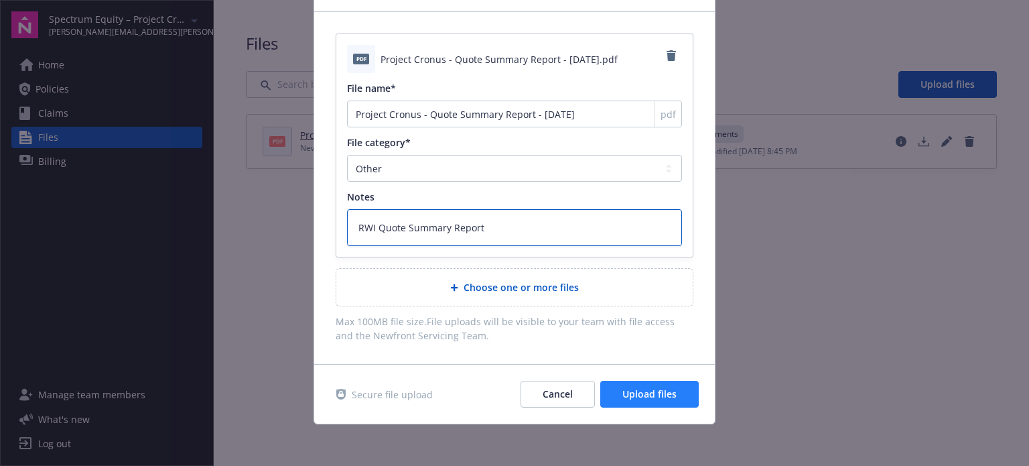
type textarea "RWI Quote Summary Report"
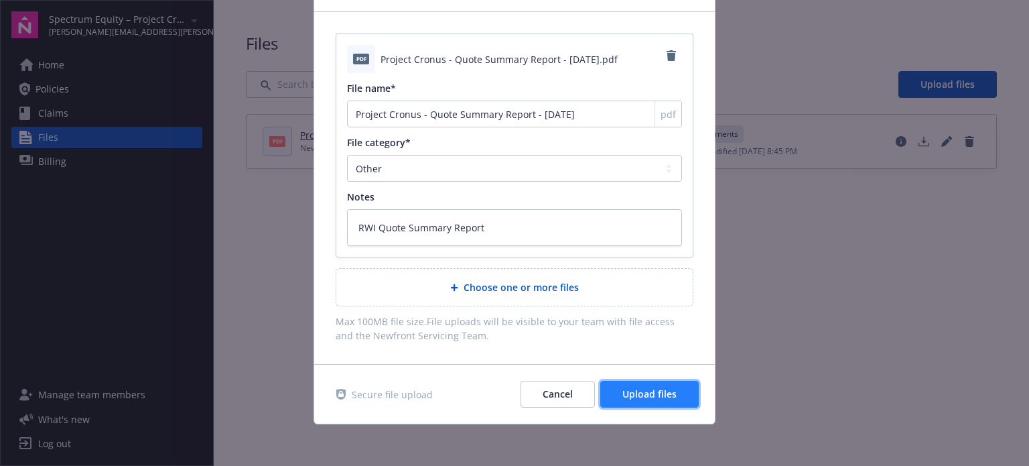
click at [646, 396] on span "Upload files" at bounding box center [649, 393] width 54 height 13
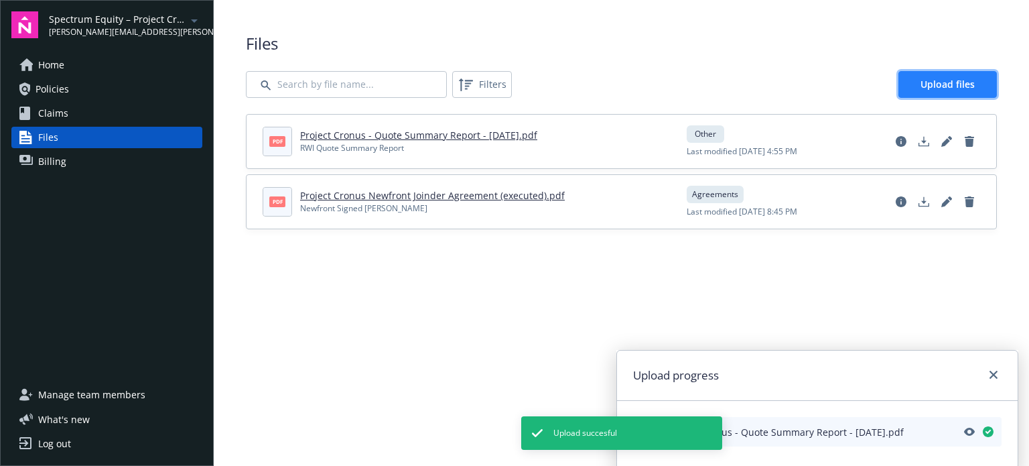
click at [925, 82] on span "Upload files" at bounding box center [948, 84] width 54 height 13
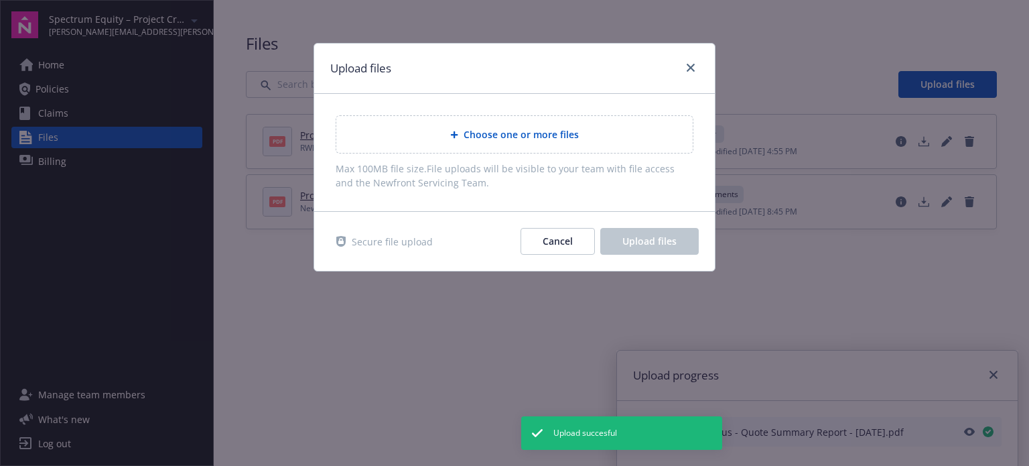
click at [488, 123] on div "Choose one or more files" at bounding box center [514, 134] width 356 height 37
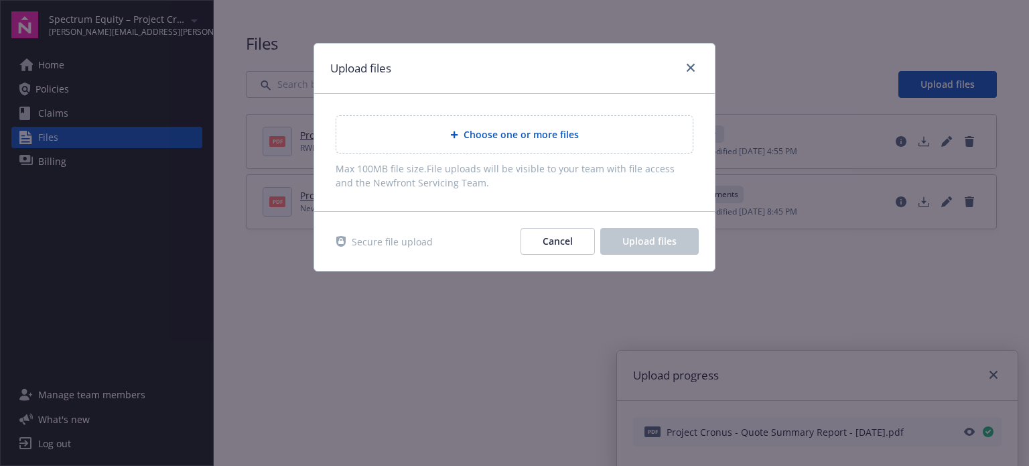
click at [504, 133] on span "Choose one or more files" at bounding box center [521, 134] width 115 height 14
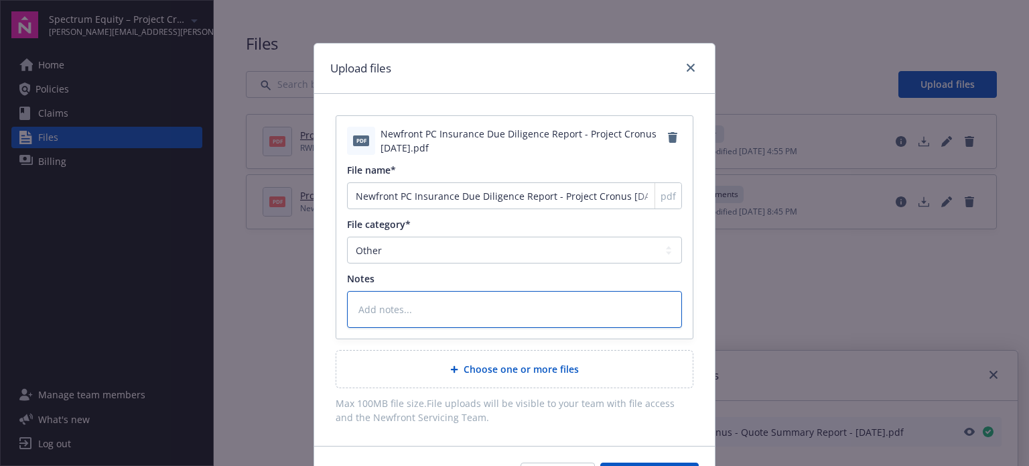
drag, startPoint x: 393, startPoint y: 312, endPoint x: 405, endPoint y: 310, distance: 12.1
click at [393, 312] on textarea at bounding box center [514, 309] width 335 height 37
type textarea "x"
type textarea "I"
type textarea "x"
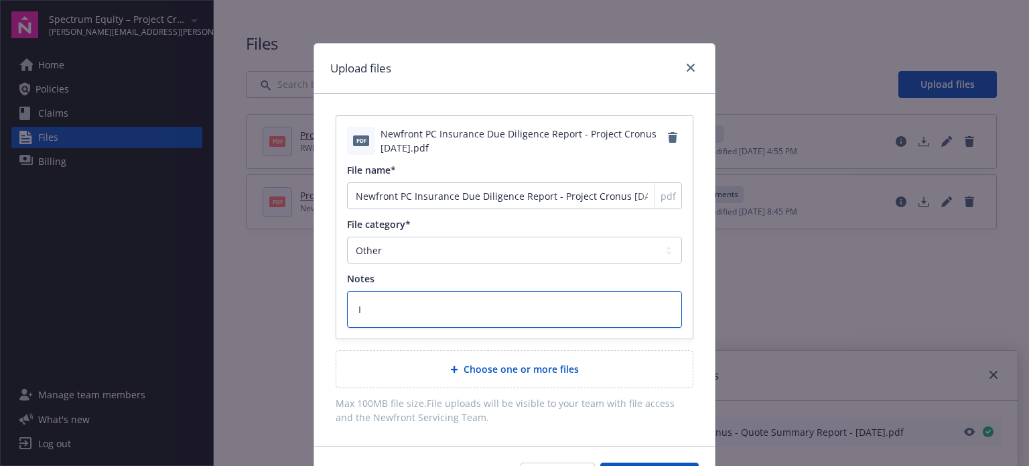
type textarea "In"
type textarea "x"
type textarea "Ins"
type textarea "x"
type textarea "Insu"
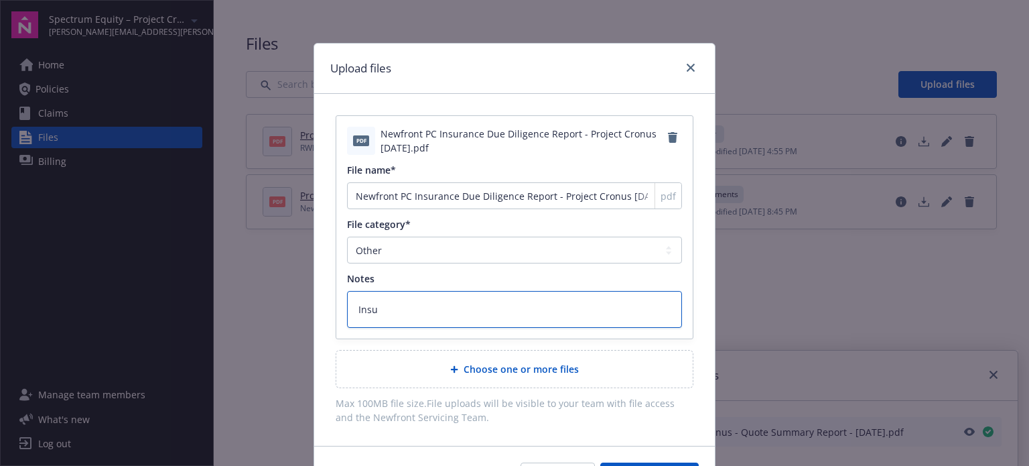
type textarea "x"
type textarea "Insura"
type textarea "x"
type textarea "Insuran"
type textarea "x"
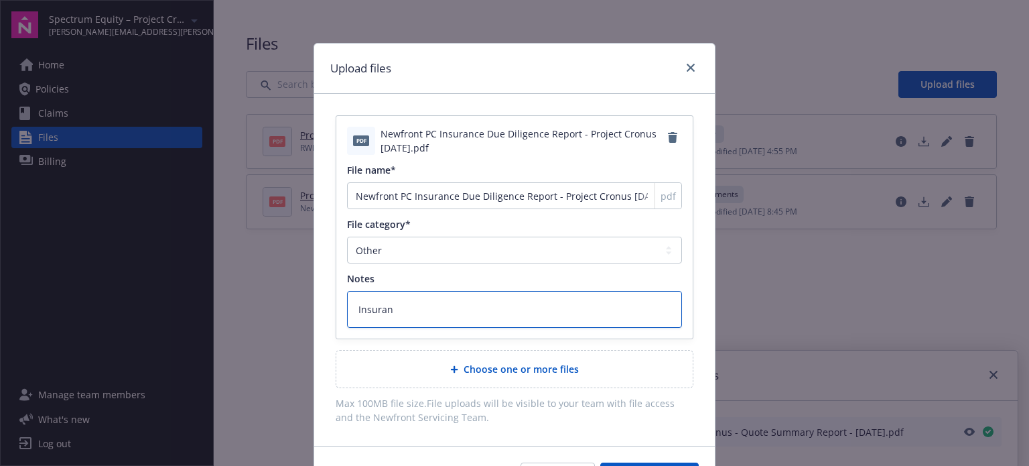
type textarea "Insuranc"
type textarea "x"
type textarea "Insurance"
type textarea "x"
type textarea "Insurance"
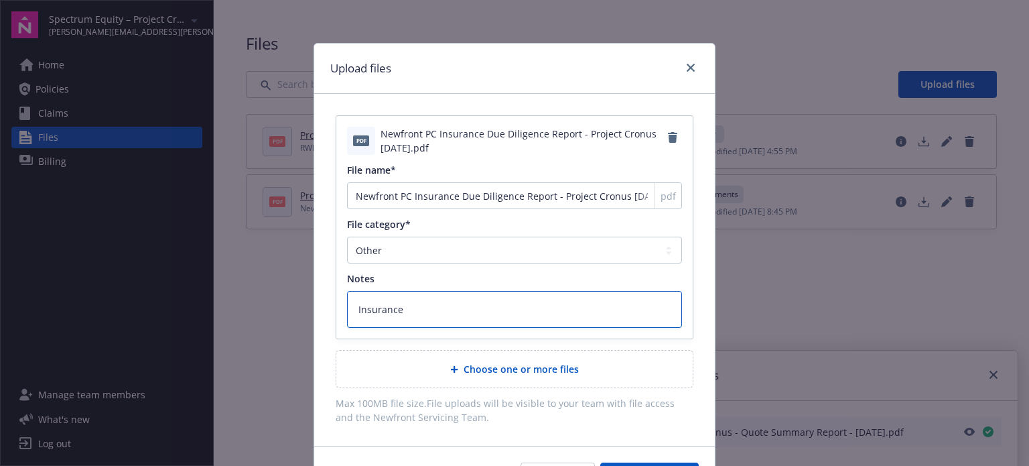
type textarea "x"
type textarea "Insurance Du"
type textarea "x"
type textarea "Insurance Due"
type textarea "x"
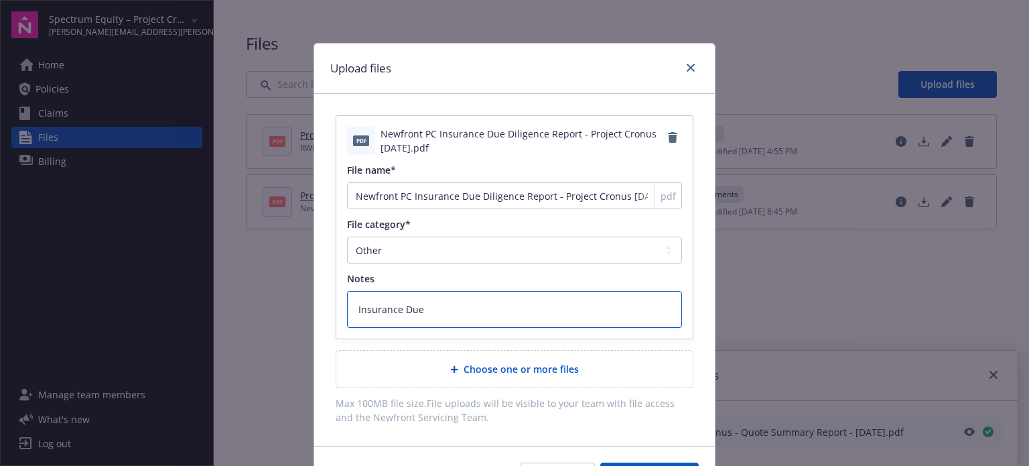
type textarea "Insurance Due"
type textarea "x"
type textarea "Insurance Due D"
type textarea "x"
type textarea "Insurance Due Dil"
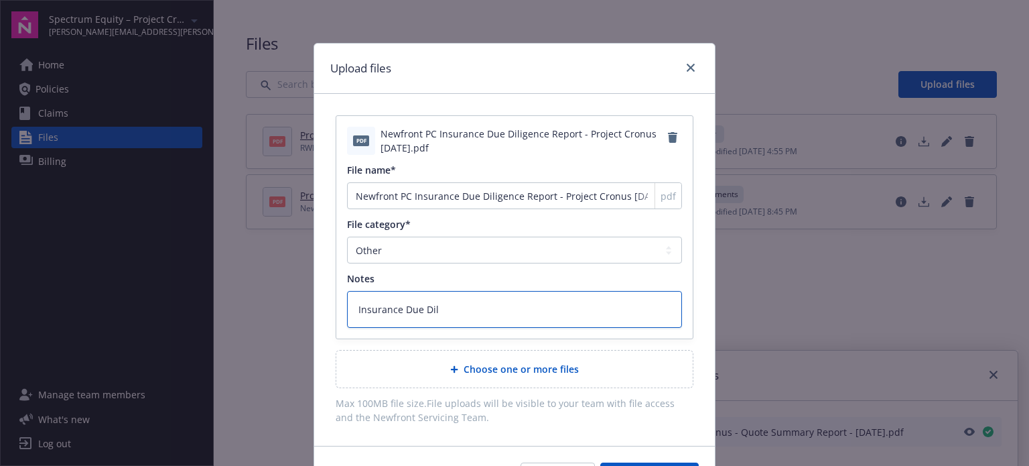
type textarea "x"
type textarea "Insurance Due Dilg"
type textarea "x"
type textarea "Insurance Due Dilgi"
type textarea "x"
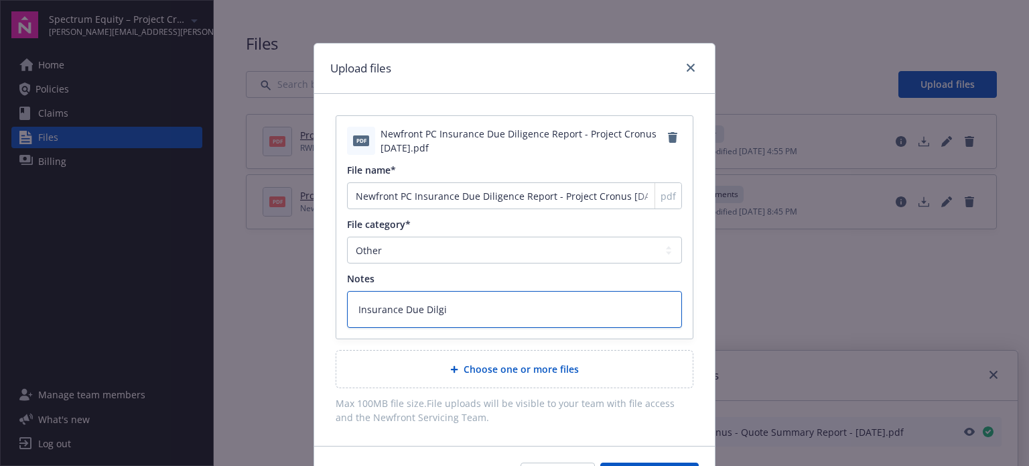
type textarea "Insurance Due Dilgie"
type textarea "x"
type textarea "Insurance Due Dilgien"
type textarea "x"
type textarea "Insurance Due Dilgience"
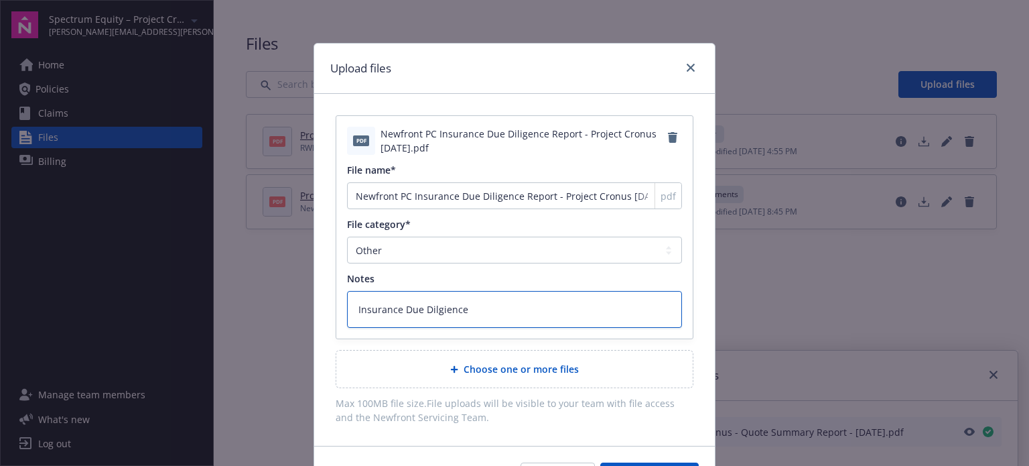
type textarea "x"
type textarea "Insurance Due Dilgience"
type textarea "x"
type textarea "Insurance Due Dilgience"
type textarea "x"
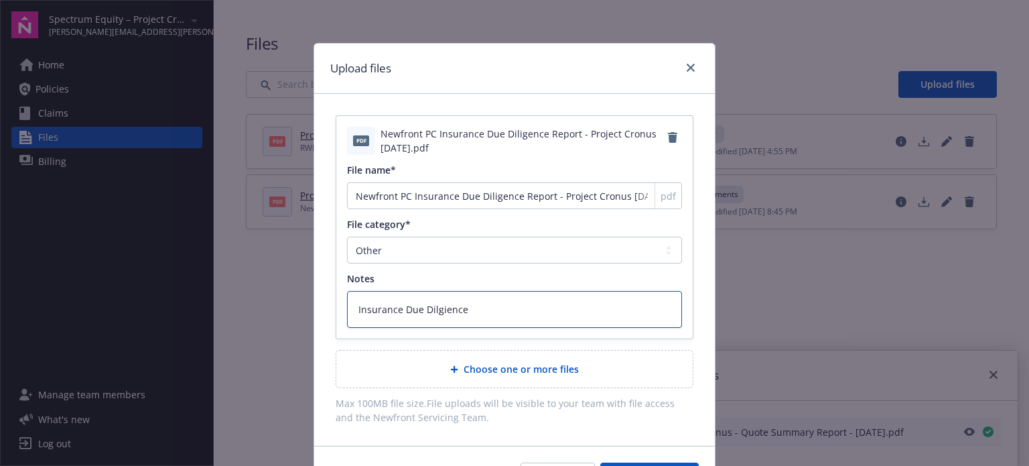
type textarea "Insurance Due Dilgienc"
type textarea "x"
type textarea "Insurance Due Dilgien"
type textarea "x"
type textarea "Insurance Due Dilgie"
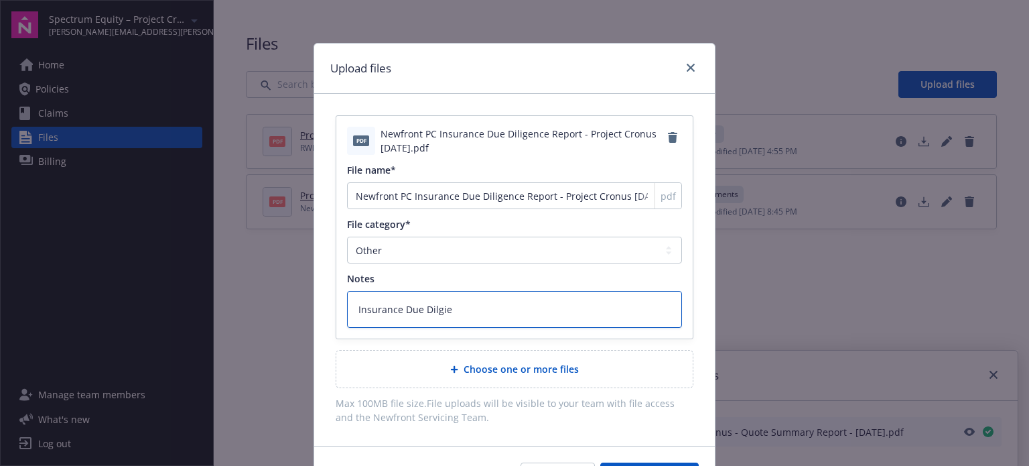
type textarea "x"
type textarea "Insurance Due Dilgi"
type textarea "x"
type textarea "Insurance Due Dilg"
type textarea "x"
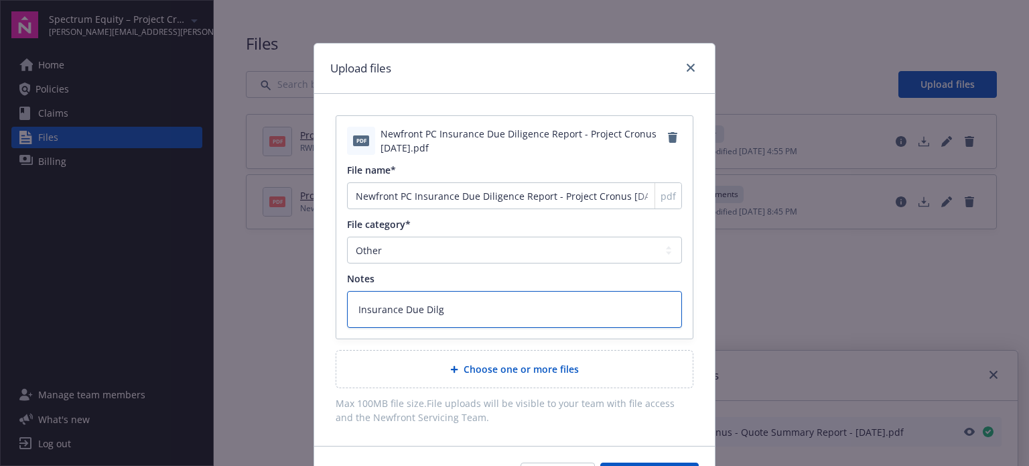
type textarea "Insurance Due Dil"
type textarea "x"
type textarea "Insurance Due Dili"
type textarea "x"
type textarea "Insurance Due Dilig"
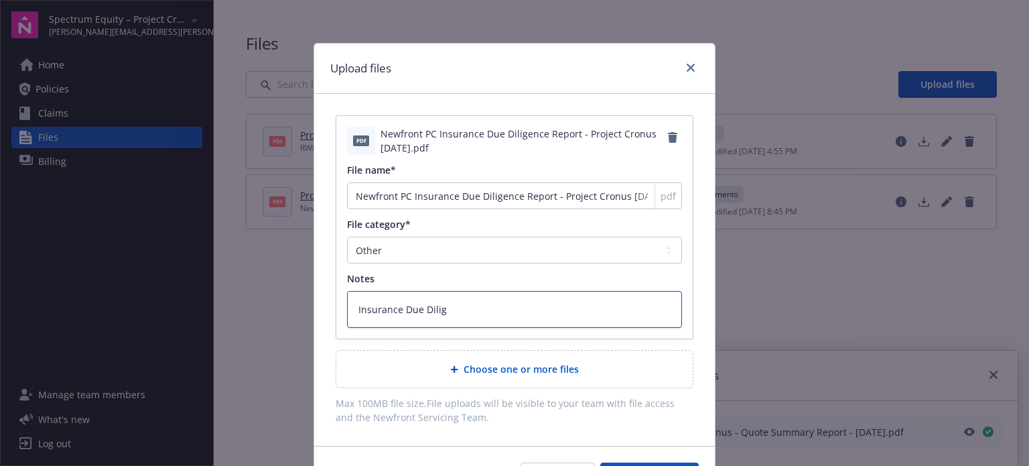
type textarea "x"
type textarea "Insurance Due Dilige"
type textarea "x"
type textarea "Insurance Due Diligenc"
type textarea "x"
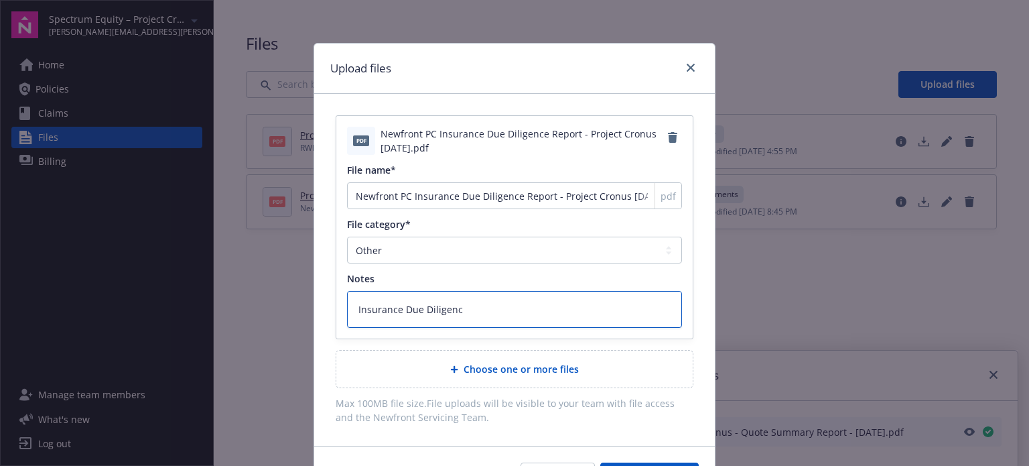
type textarea "Insurance Due Diligence"
type textarea "x"
type textarea "Insurance Due Diligence"
type textarea "x"
type textarea "Insurance Due Diligence RE"
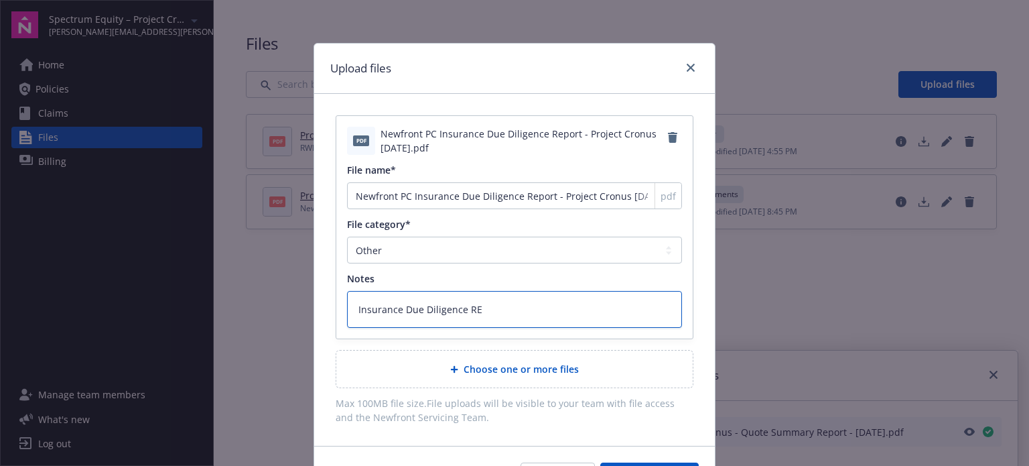
type textarea "x"
type textarea "Insurance Due Diligence REp"
type textarea "x"
type textarea "Insurance Due Diligence REpo"
type textarea "x"
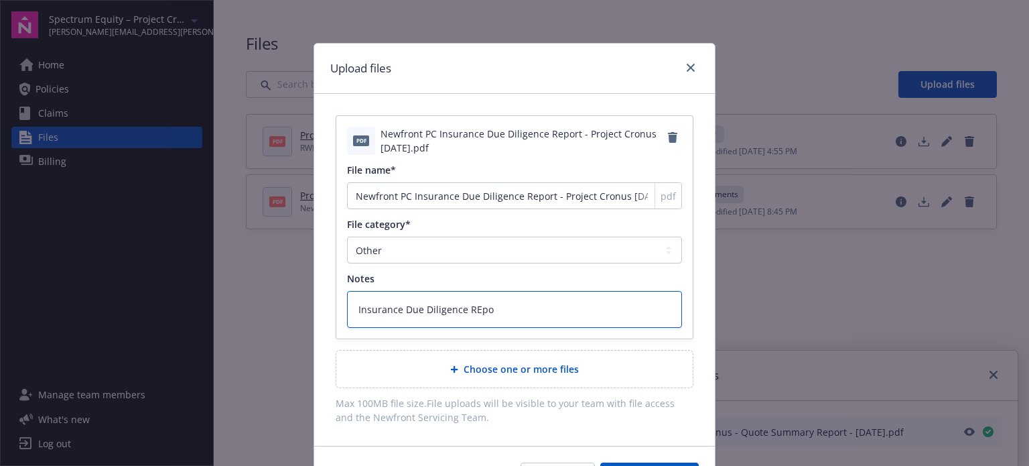
type textarea "Insurance Due Diligence REpor"
type textarea "x"
type textarea "Insurance Due Diligence REport"
type textarea "x"
type textarea "Insurance Due Diligence REport"
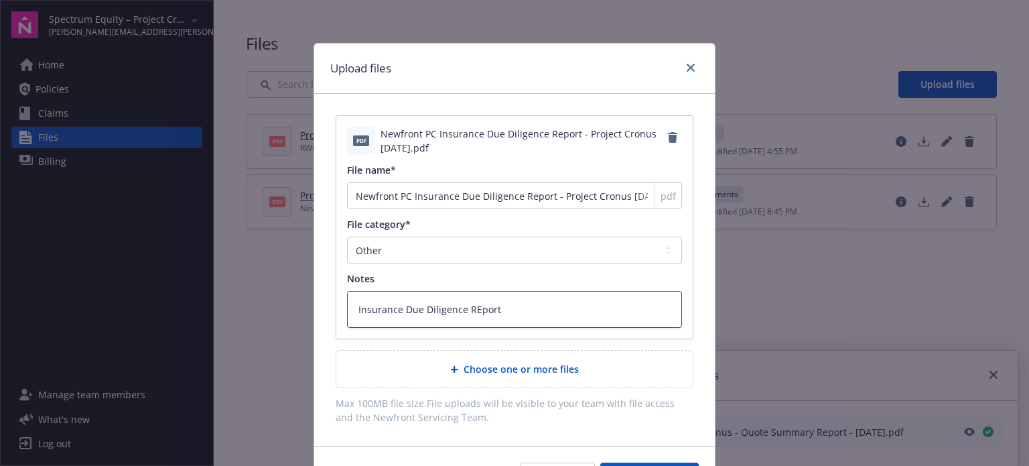
type textarea "x"
type textarea "Insurance Due Diligence REport"
type textarea "x"
type textarea "Insurance Due Diligence REpor"
type textarea "x"
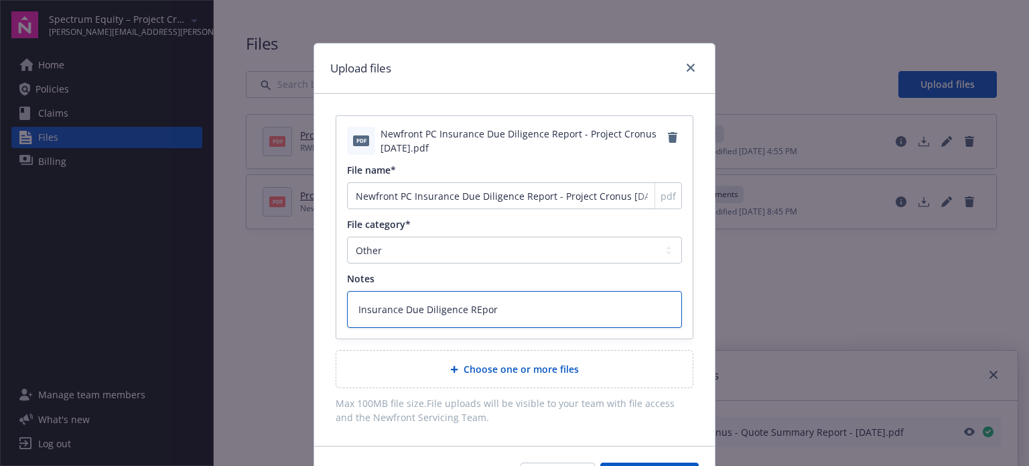
type textarea "Insurance Due Diligence REpo"
type textarea "x"
type textarea "Insurance Due Diligence REp"
type textarea "x"
type textarea "Insurance Due Diligence RE"
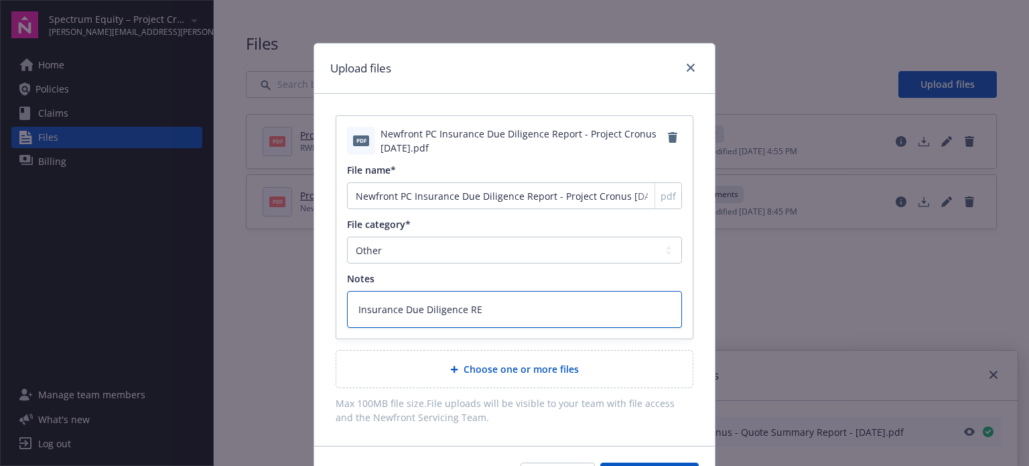
type textarea "x"
type textarea "Insurance Due Diligence R"
type textarea "x"
type textarea "Insurance Due Diligence Re"
type textarea "x"
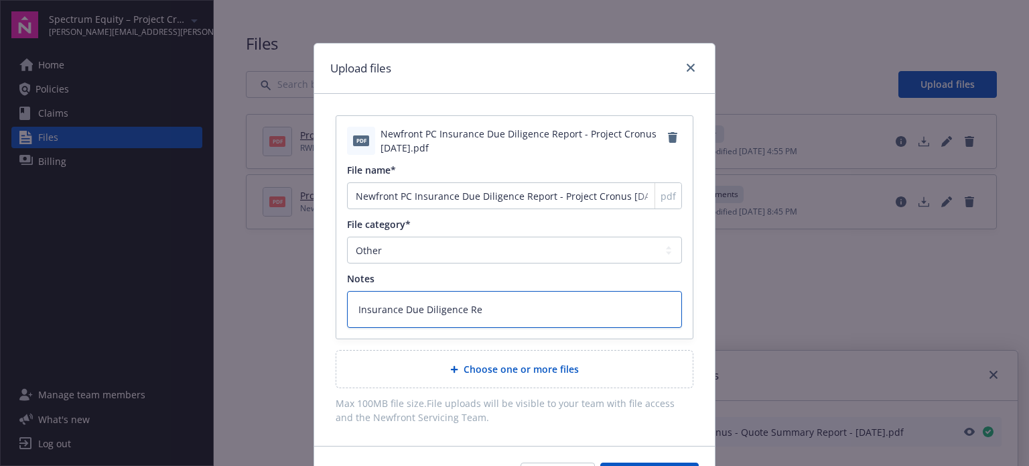
type textarea "Insurance Due Diligence Rep"
type textarea "x"
type textarea "Insurance Due Diligence Repo"
type textarea "x"
type textarea "Insurance Due Diligence Repor"
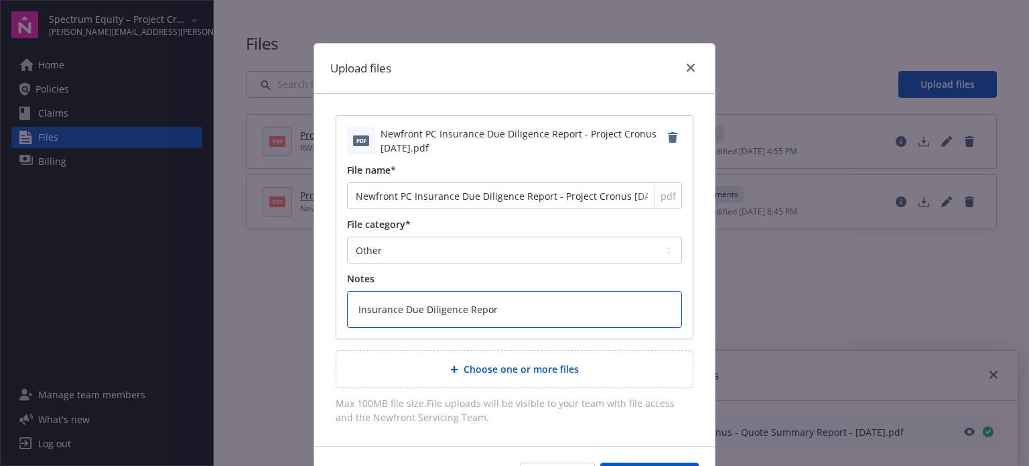
type textarea "x"
type textarea "Insurance Due Diligence Report"
type textarea "x"
type textarea "Insurance Due Diligence Report"
click at [493, 366] on span "Choose one or more files" at bounding box center [521, 369] width 115 height 14
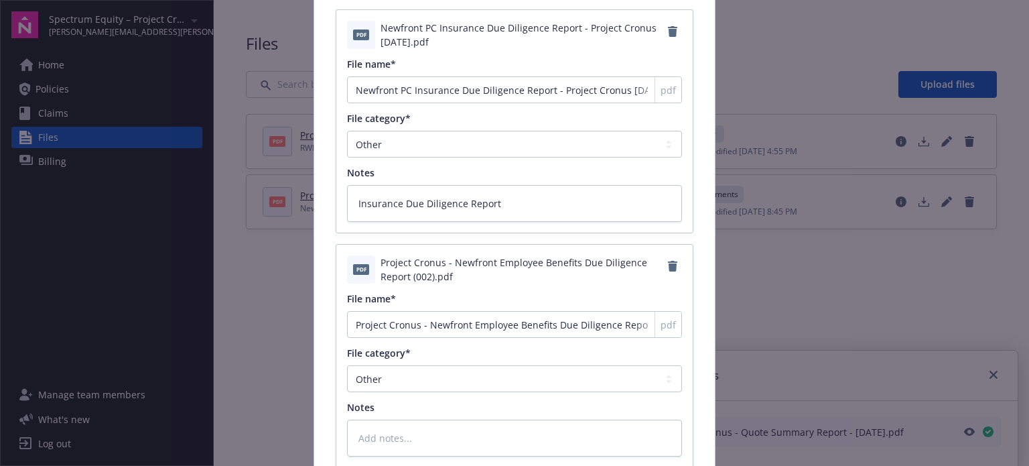
scroll to position [201, 0]
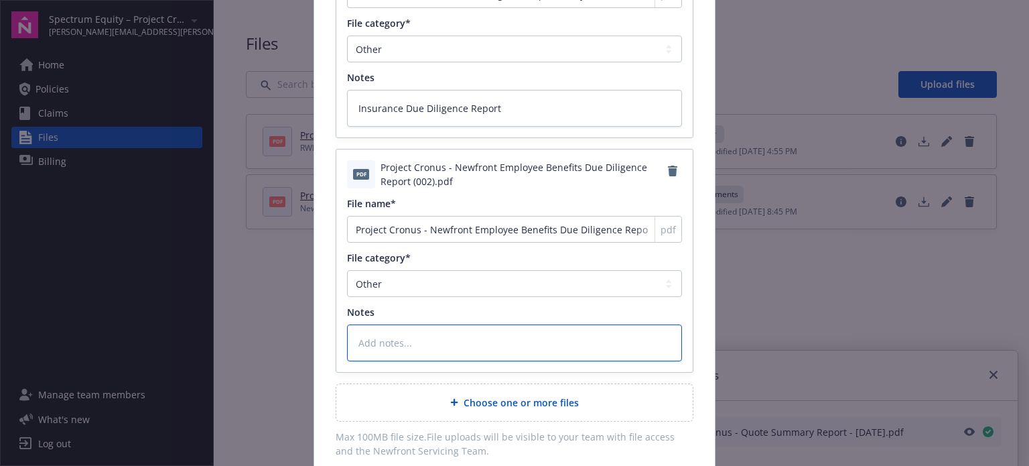
click at [410, 346] on textarea at bounding box center [514, 342] width 335 height 37
type textarea "x"
type textarea "E"
type textarea "x"
type textarea "Em"
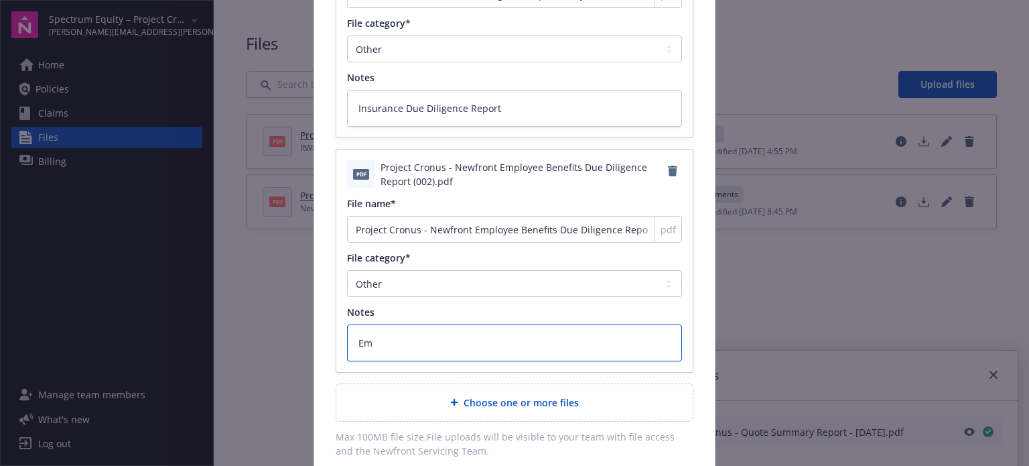
type textarea "x"
type textarea "Emp"
type textarea "x"
type textarea "Empl"
type textarea "x"
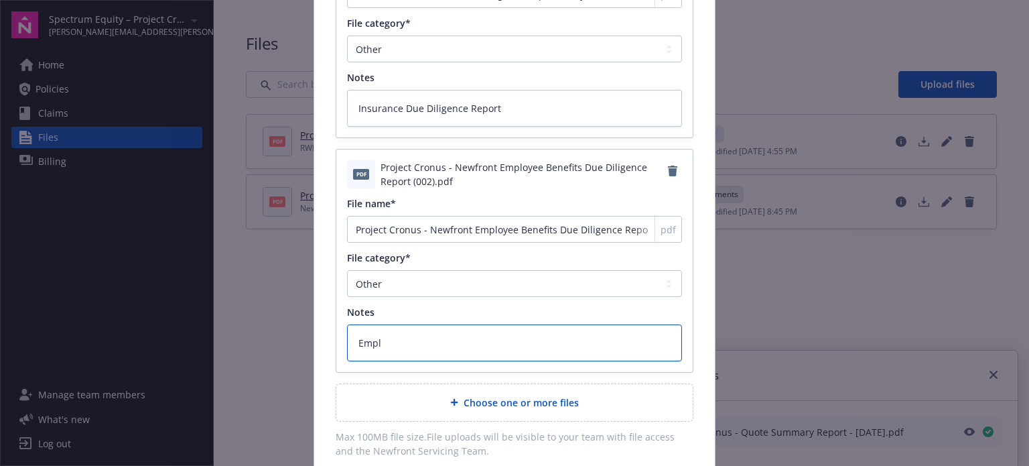
type textarea "Emplo"
type textarea "x"
type textarea "Employ"
type textarea "x"
type textarea "Employe"
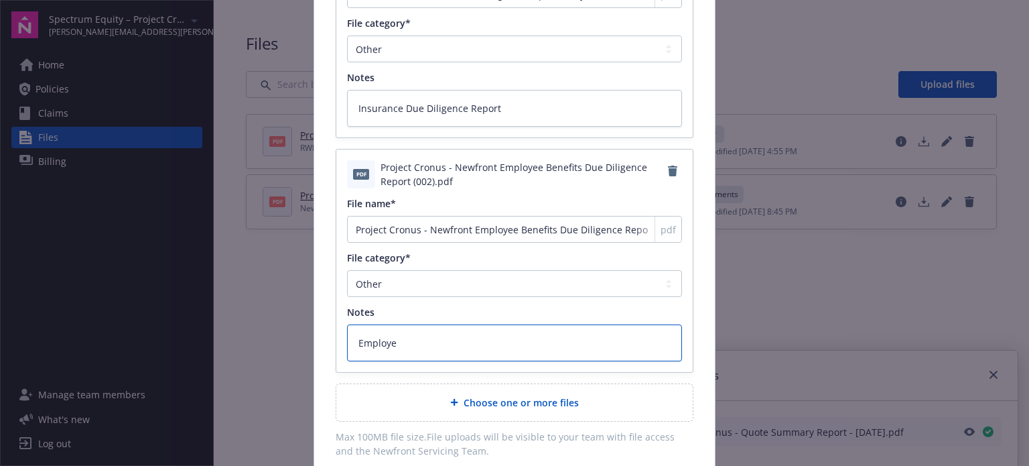
type textarea "x"
type textarea "Employee"
type textarea "x"
type textarea "Employee"
type textarea "x"
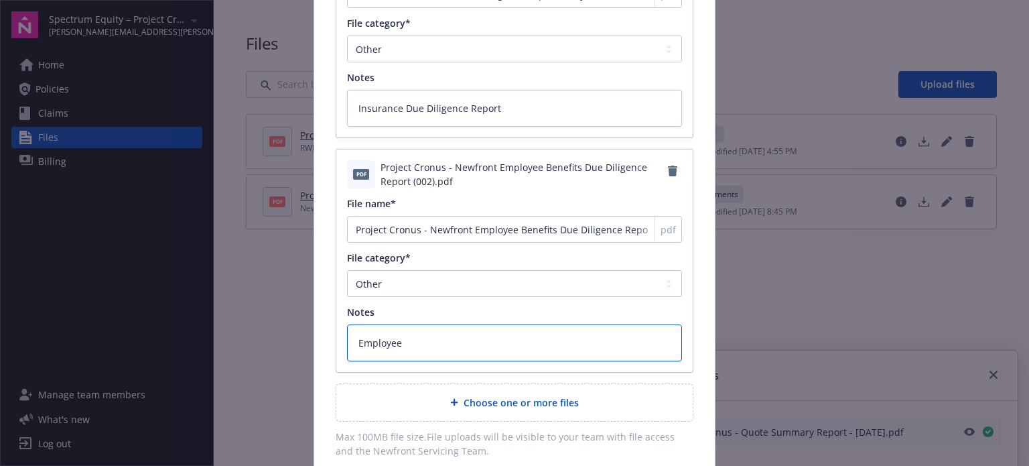
type textarea "Employee b"
type textarea "x"
type textarea "Employee be"
type textarea "x"
type textarea "Employee ben"
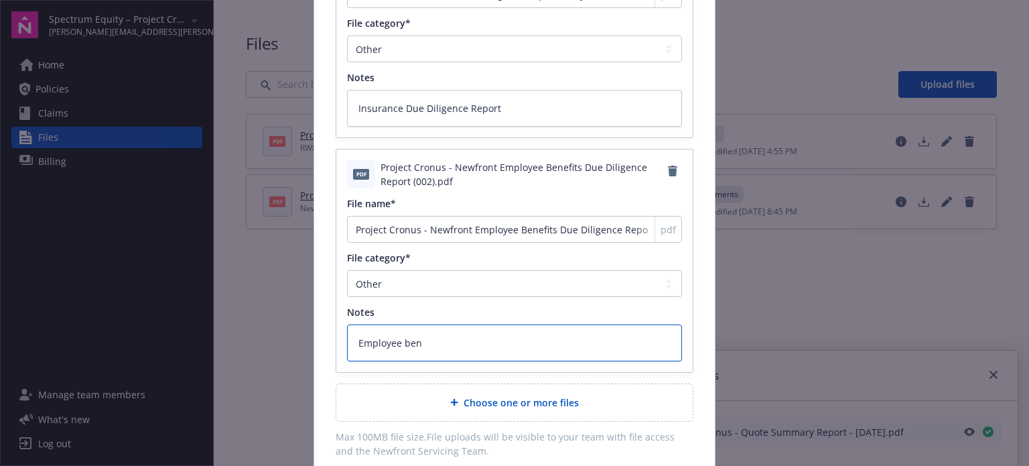
type textarea "x"
type textarea "Employee bene"
type textarea "x"
type textarea "Employee benef"
type textarea "x"
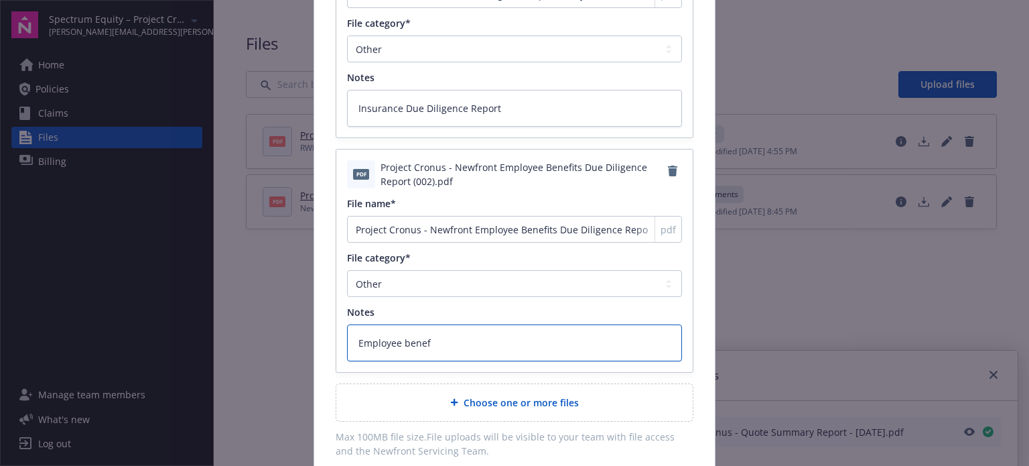
type textarea "Employee benefi"
type textarea "x"
type textarea "Employee benefit"
type textarea "x"
type textarea "Employee benefi"
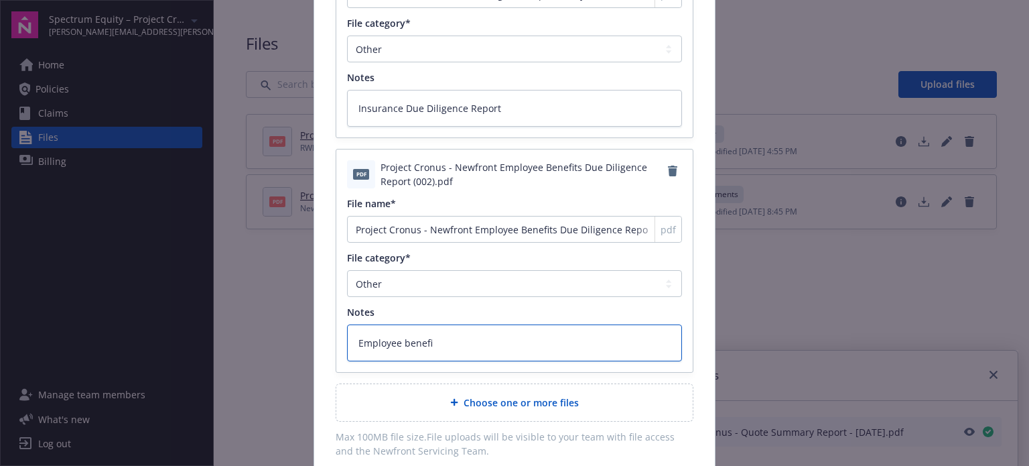
type textarea "x"
type textarea "Employee benef"
type textarea "x"
type textarea "Employee bene"
type textarea "x"
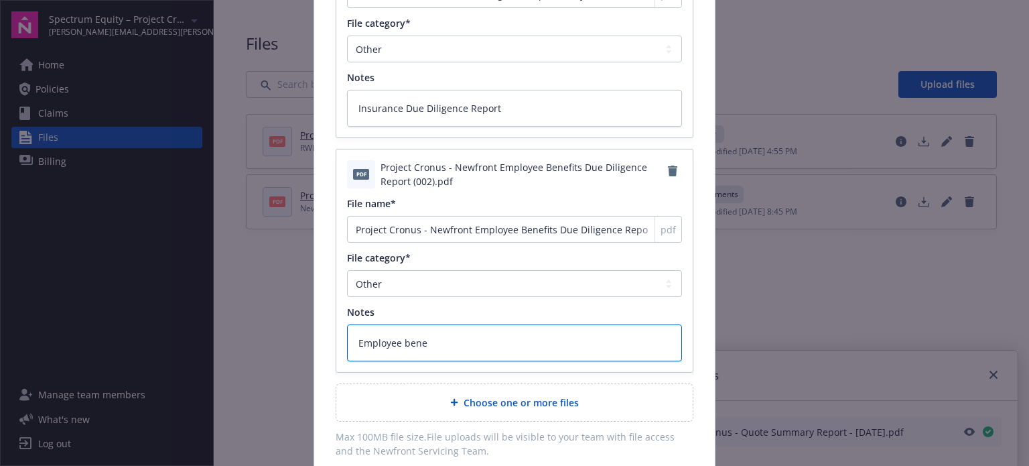
type textarea "Employee ben"
type textarea "x"
type textarea "Employee be"
type textarea "x"
type textarea "Employee b"
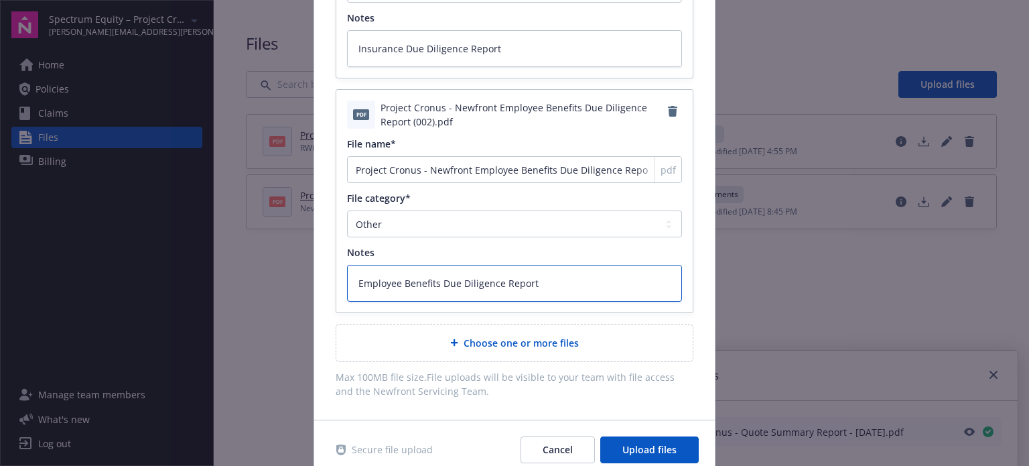
scroll to position [316, 0]
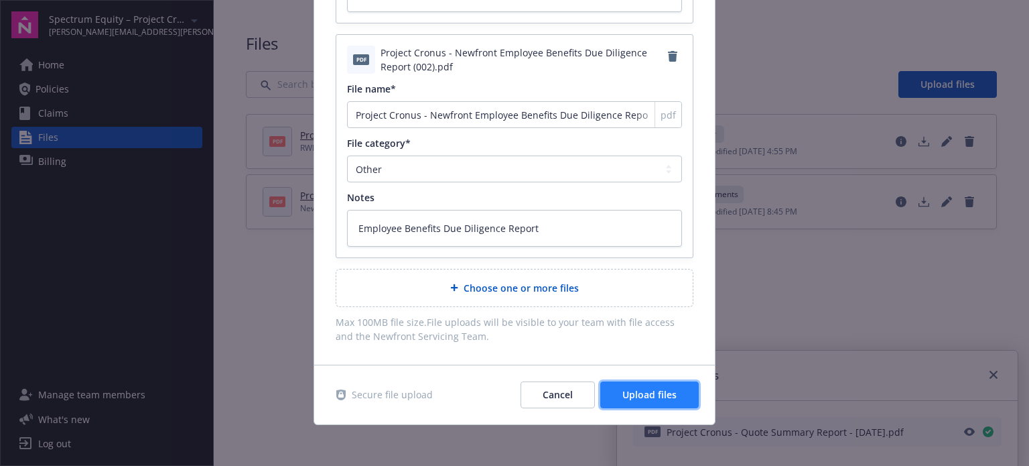
click at [649, 393] on span "Upload files" at bounding box center [649, 394] width 54 height 13
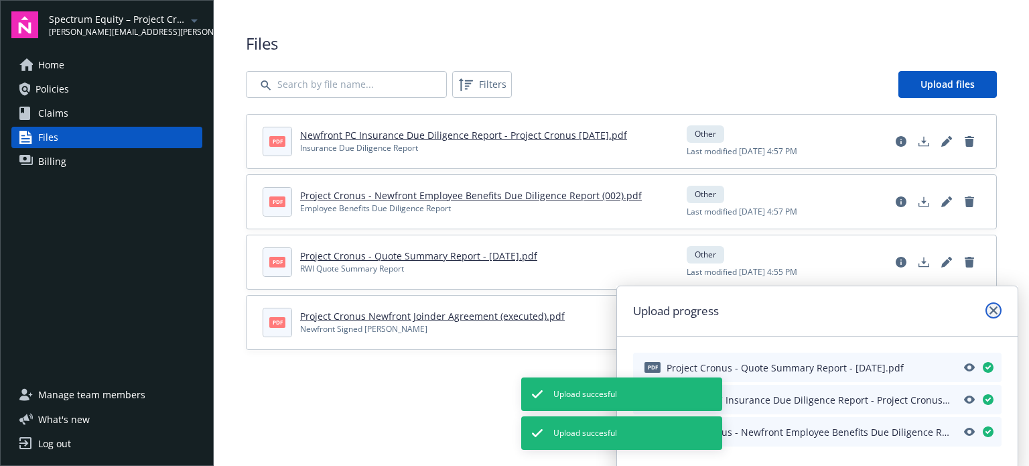
click at [998, 309] on link "close" at bounding box center [994, 310] width 16 height 16
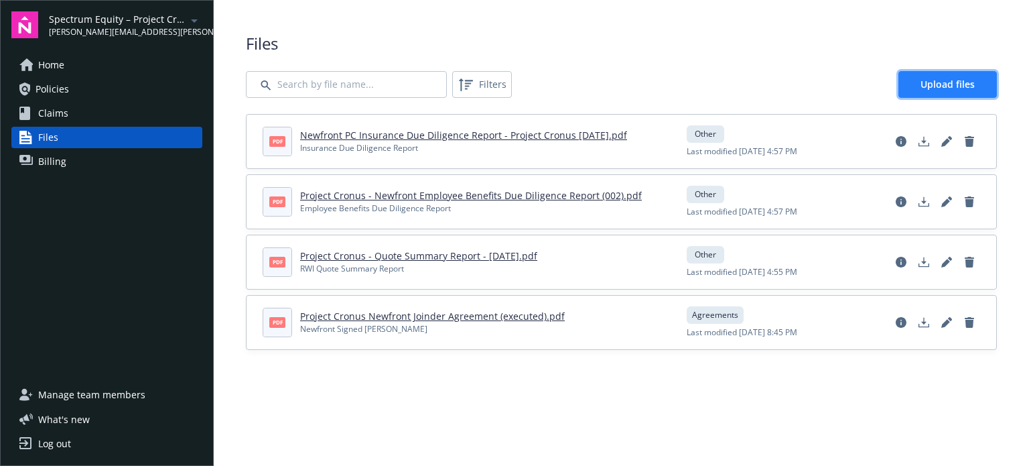
click at [943, 76] on link "Upload files" at bounding box center [947, 84] width 98 height 27
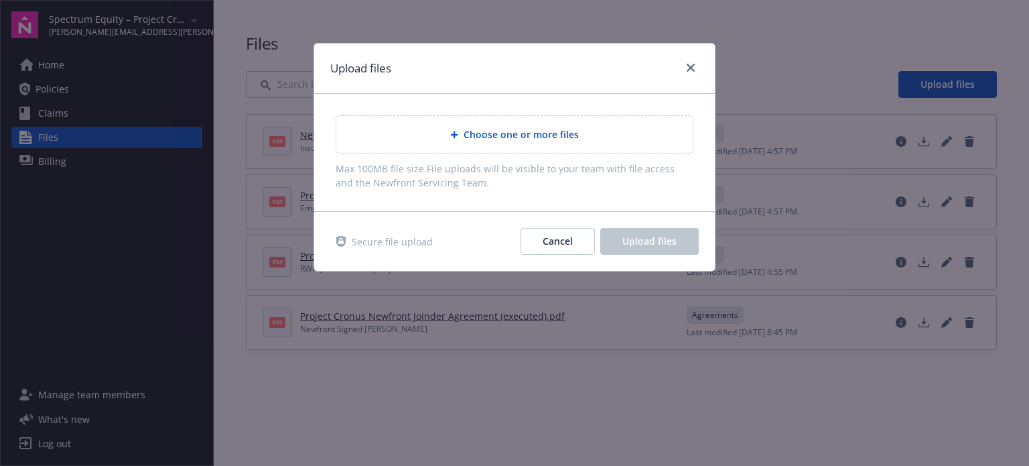
click at [487, 141] on span "Choose one or more files" at bounding box center [521, 134] width 115 height 14
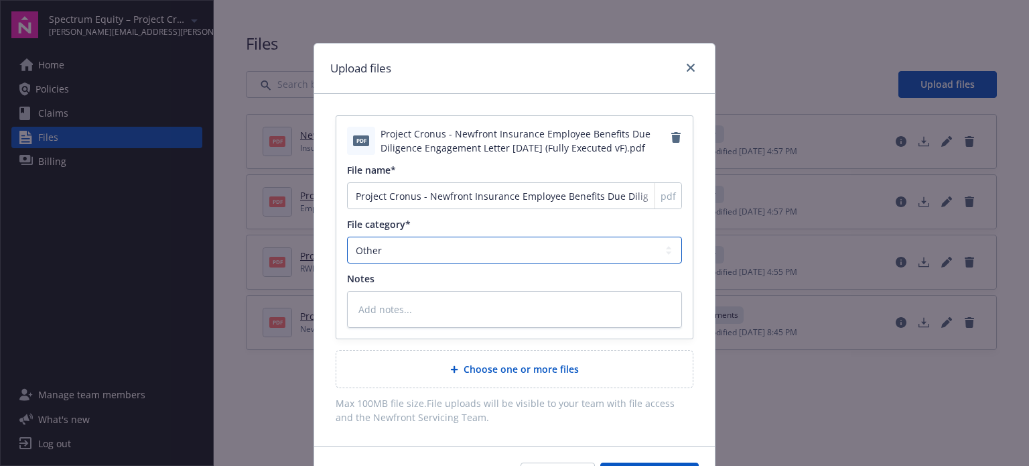
click at [418, 255] on select "Agreements Application - signed Application - unsigned Auto ID card Certificate…" at bounding box center [514, 249] width 335 height 27
click at [347, 236] on select "Agreements Application - signed Application - unsigned Auto ID card Certificate…" at bounding box center [514, 249] width 335 height 27
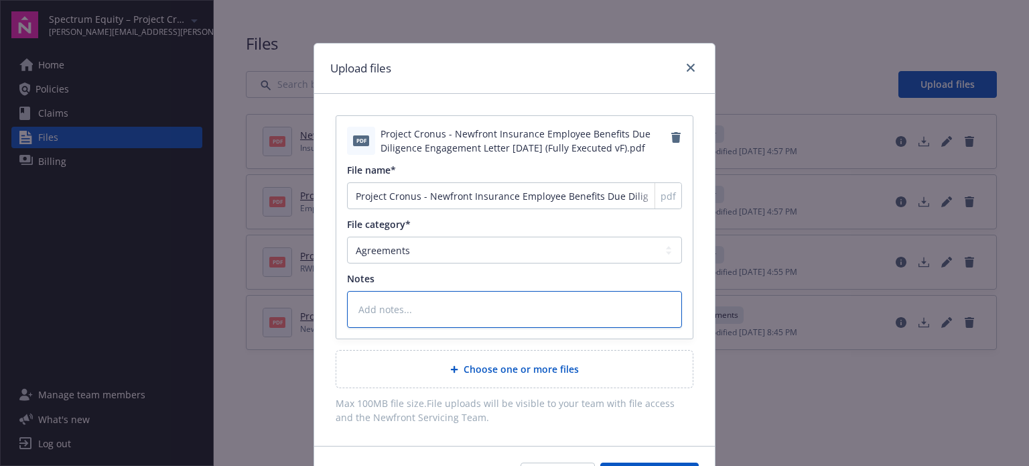
click at [380, 311] on textarea at bounding box center [514, 309] width 335 height 37
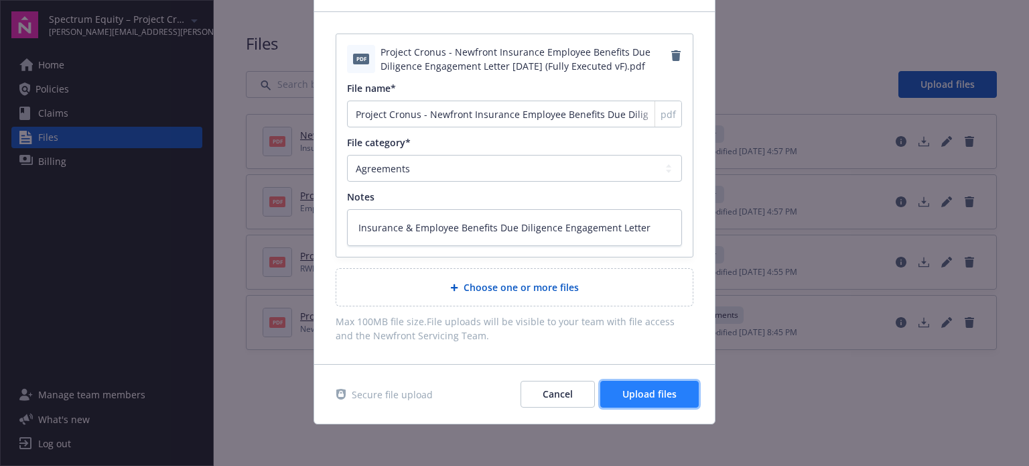
click at [638, 392] on span "Upload files" at bounding box center [649, 393] width 54 height 13
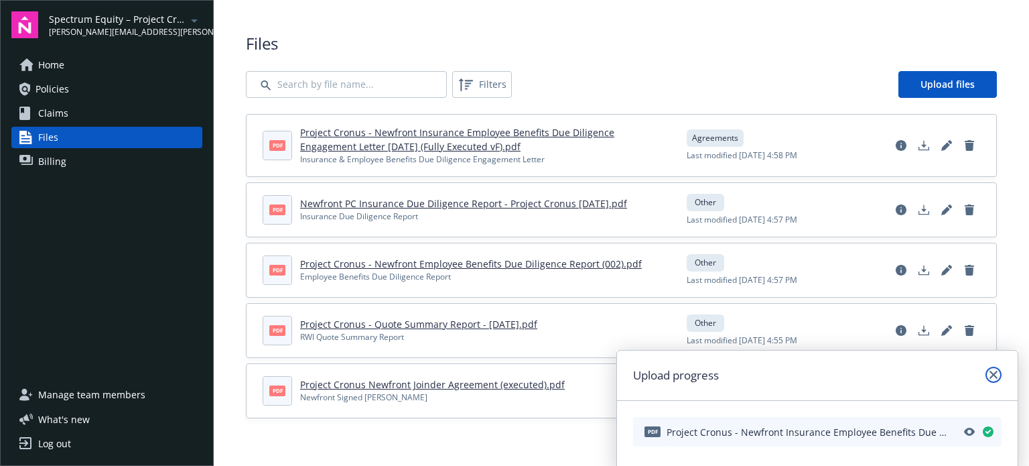
drag, startPoint x: 994, startPoint y: 376, endPoint x: 973, endPoint y: 369, distance: 22.5
click at [994, 376] on icon "close" at bounding box center [994, 374] width 8 height 8
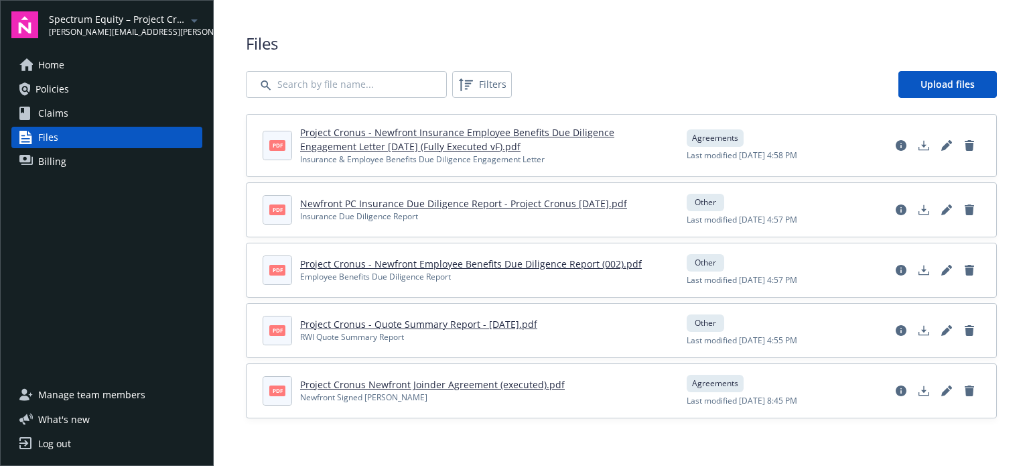
click at [78, 61] on link "Home" at bounding box center [106, 64] width 191 height 21
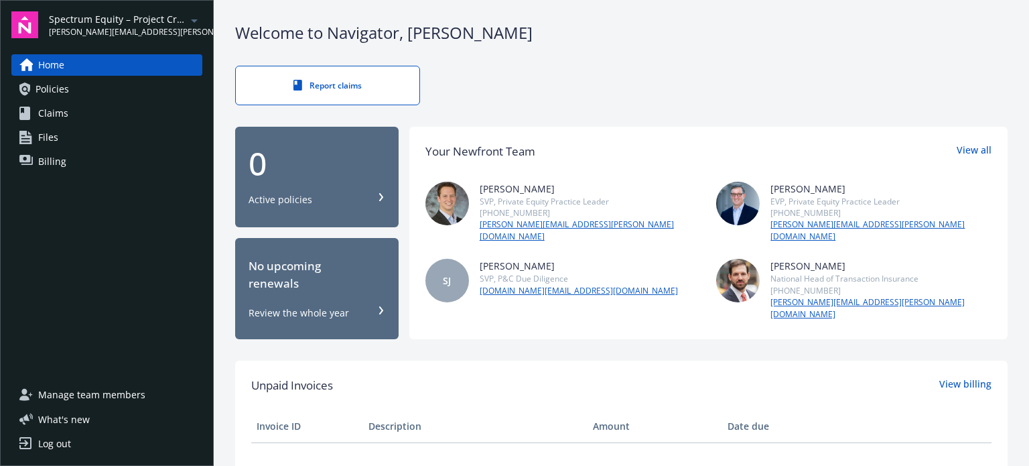
click at [57, 85] on span "Policies" at bounding box center [52, 88] width 33 height 21
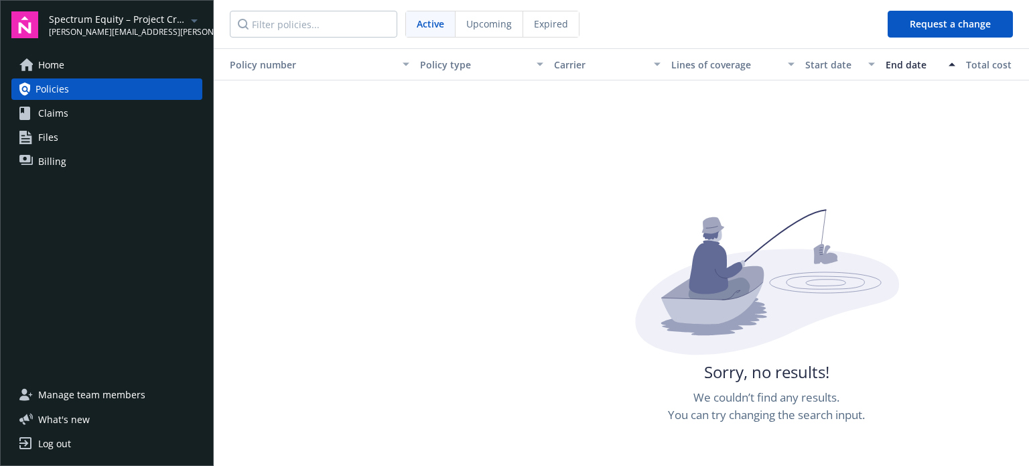
click at [65, 117] on span "Claims" at bounding box center [53, 113] width 30 height 21
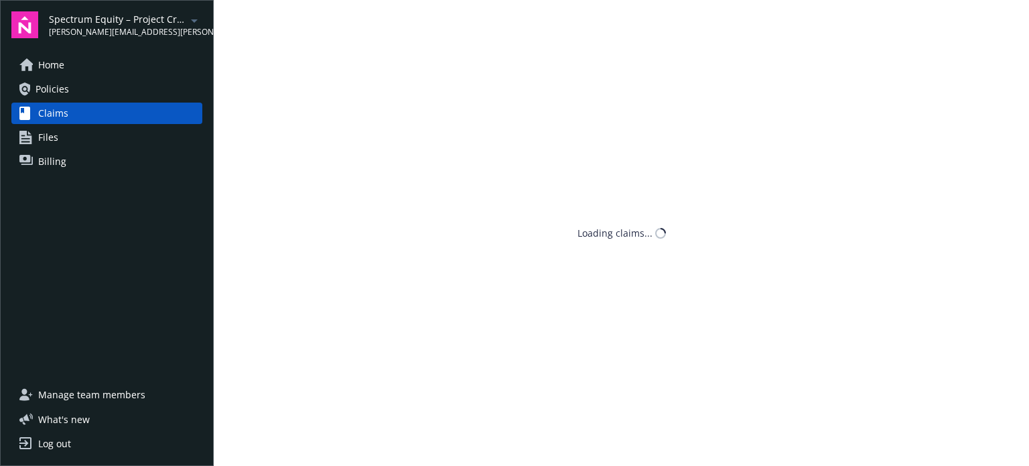
click at [65, 136] on link "Files" at bounding box center [106, 137] width 191 height 21
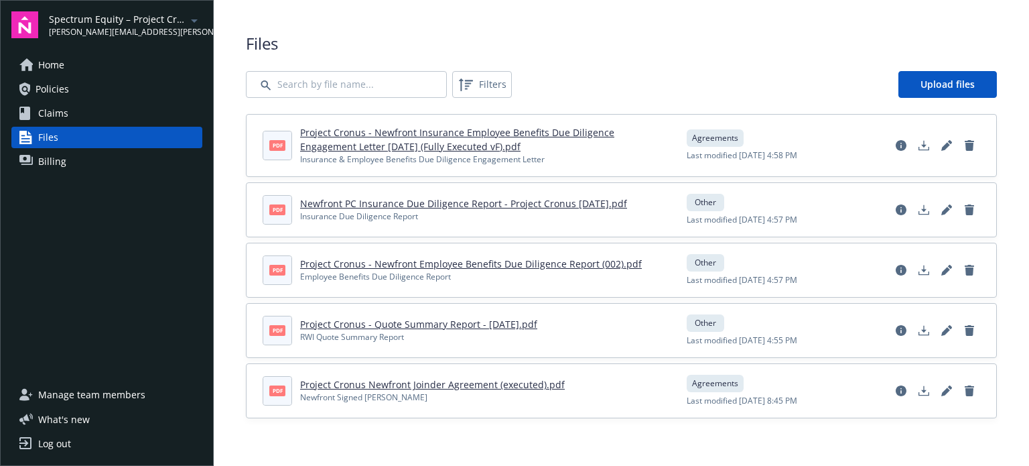
click at [60, 163] on span "Billing" at bounding box center [52, 161] width 28 height 21
